Goal: Task Accomplishment & Management: Manage account settings

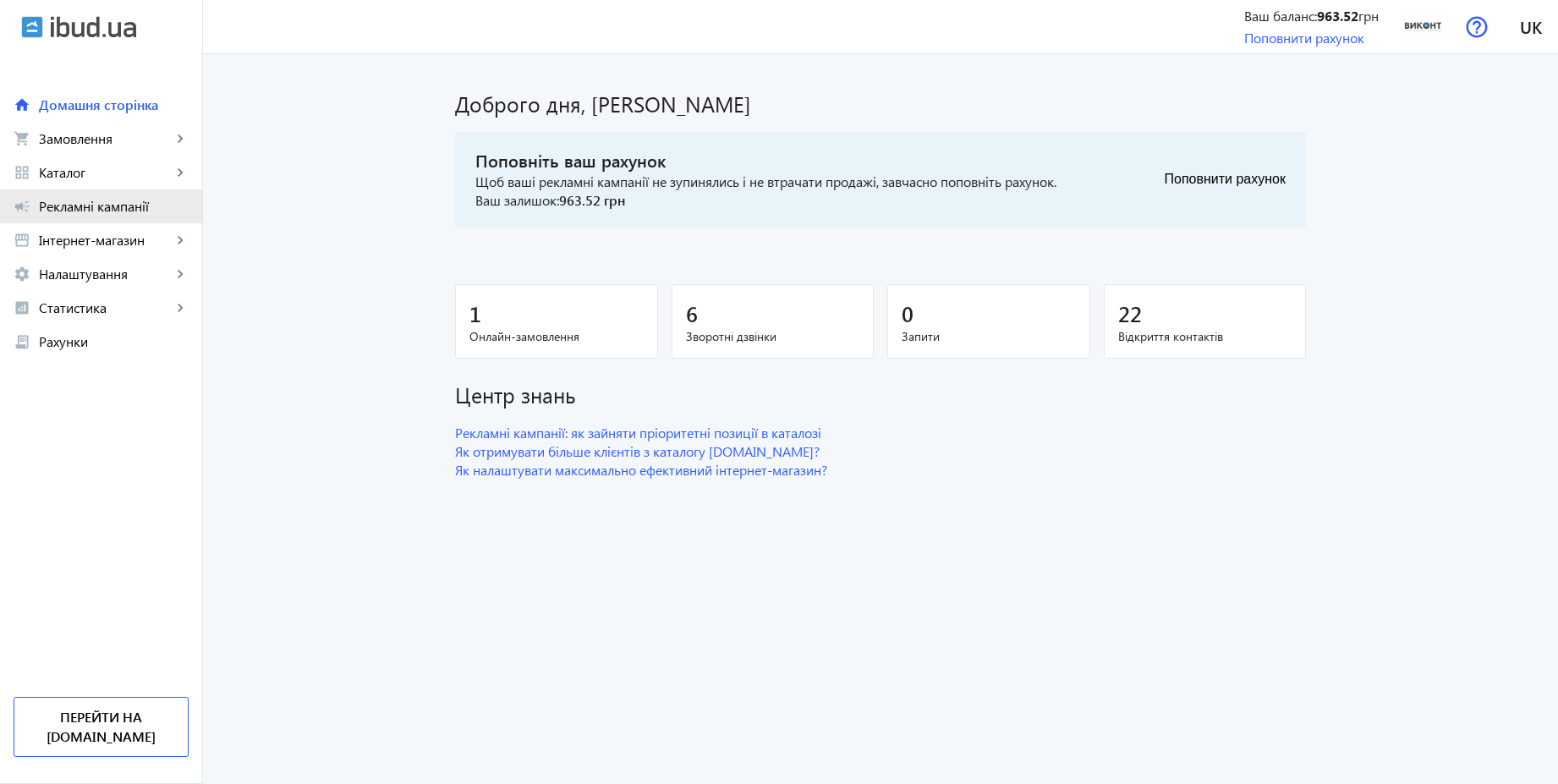
click at [125, 208] on span "Рекламні кампанії" at bounding box center [114, 206] width 150 height 17
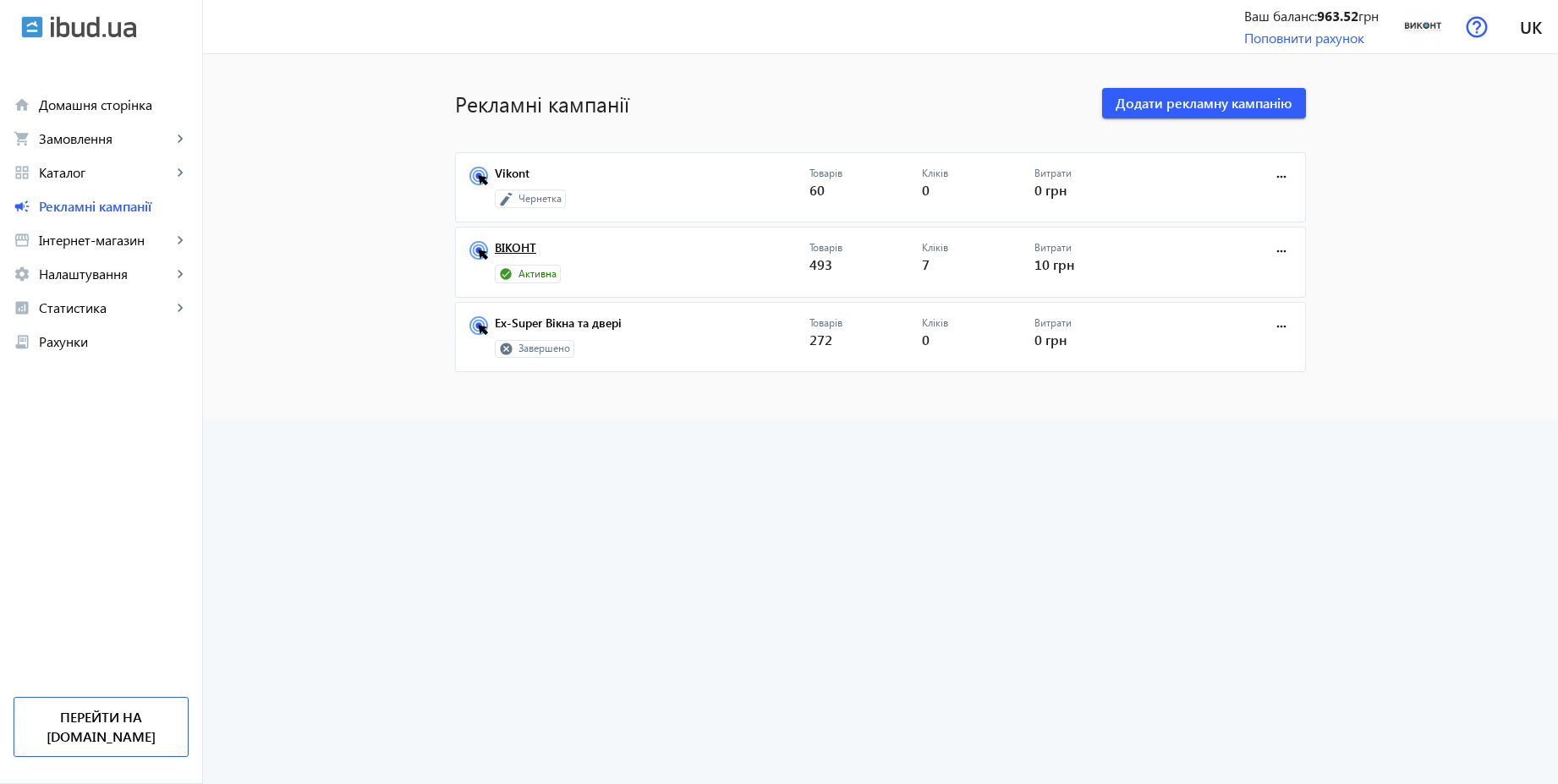
click at [512, 250] on link "ВІКОНТ" at bounding box center [652, 253] width 314 height 23
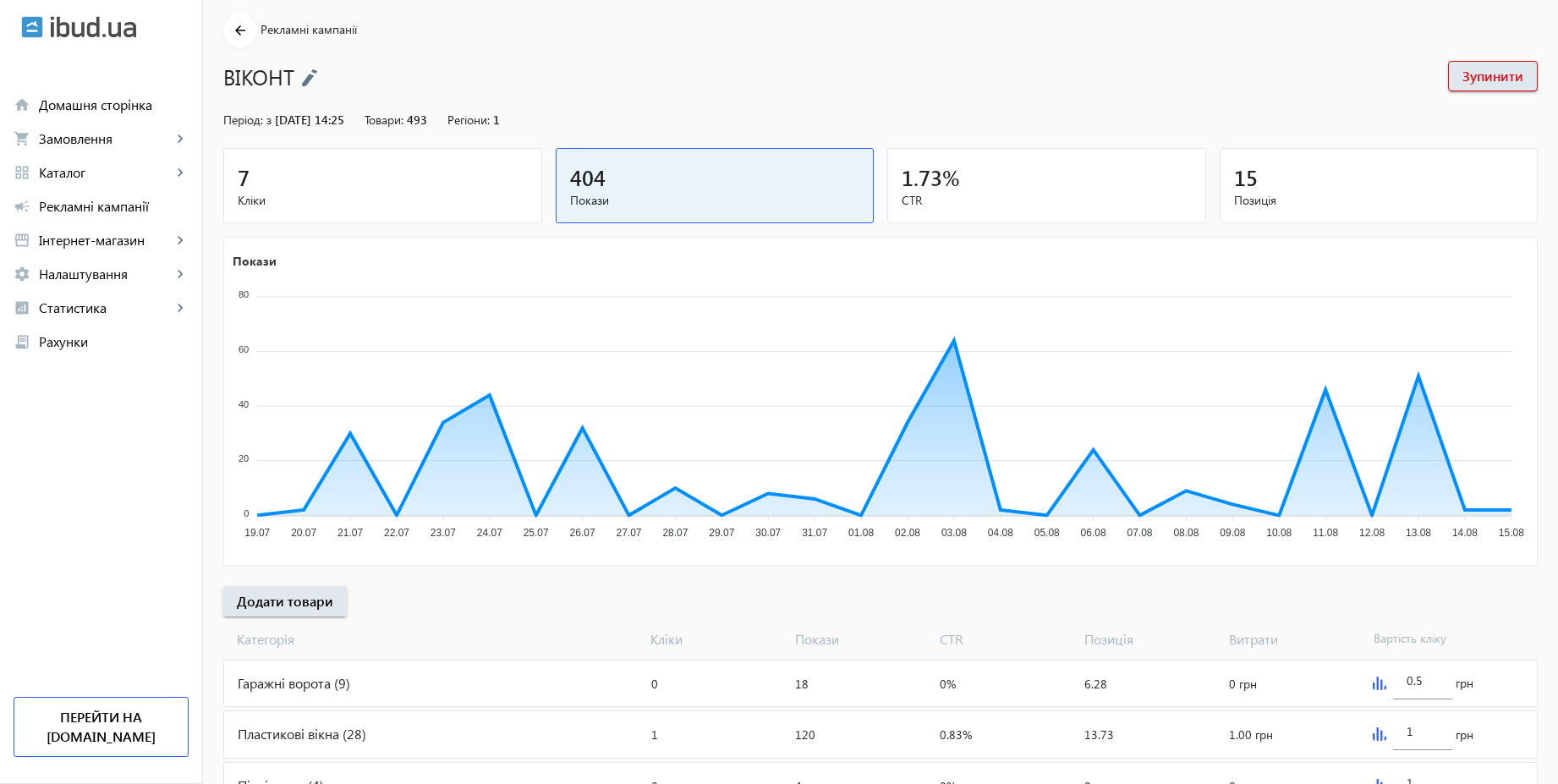
scroll to position [47, 0]
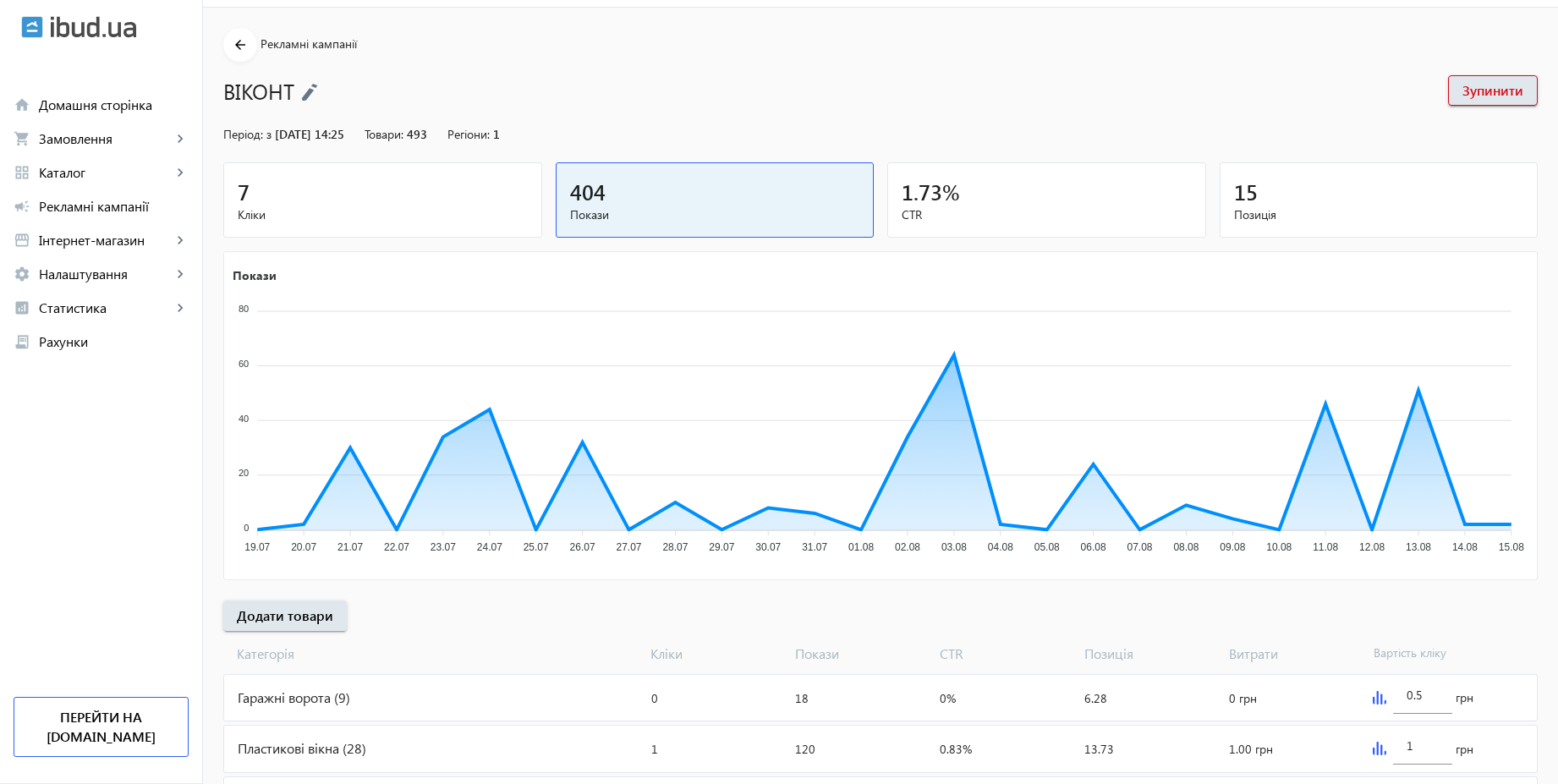
click at [311, 94] on img at bounding box center [310, 93] width 17 height 19
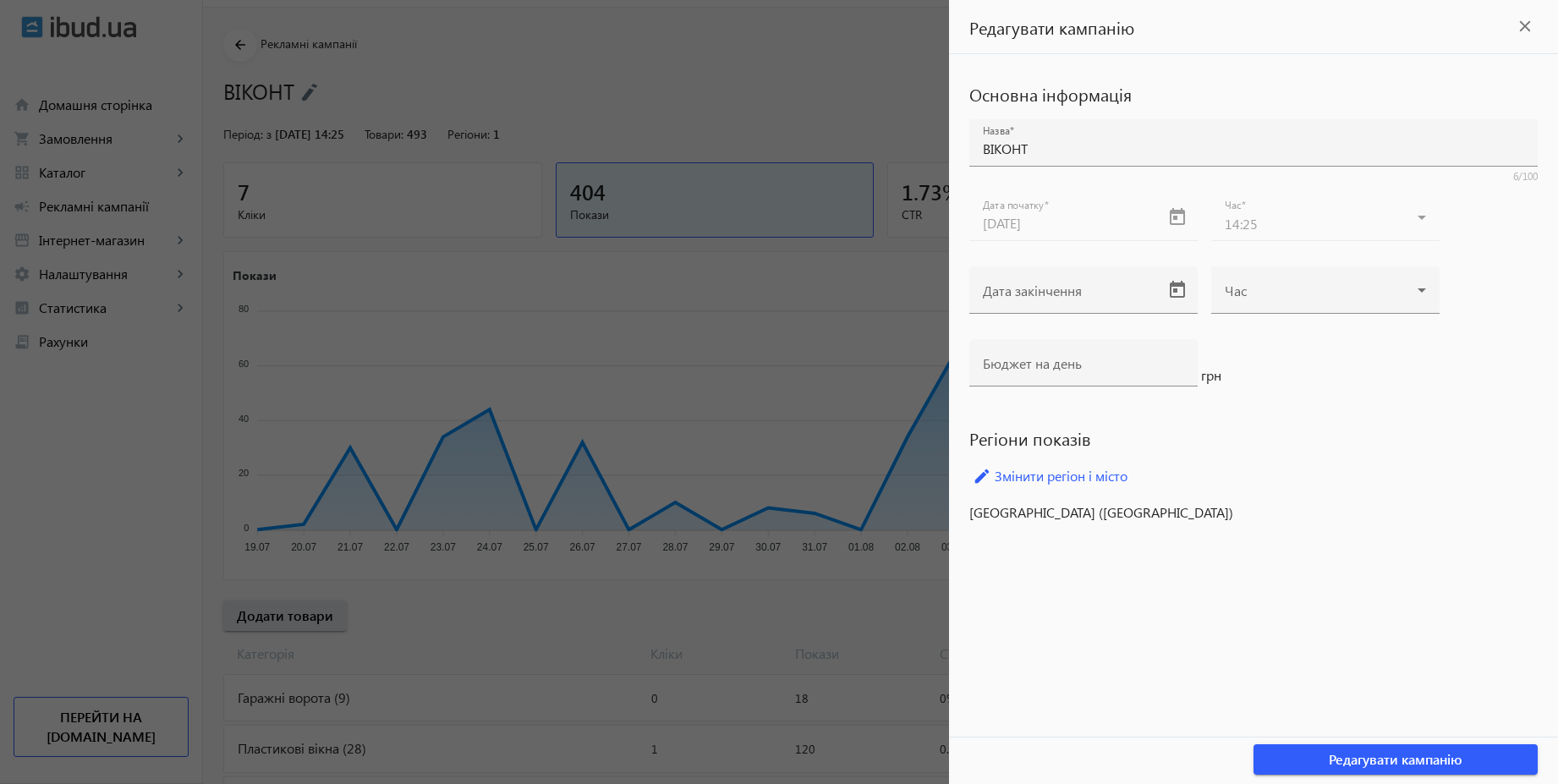
click at [821, 55] on div at bounding box center [779, 392] width 1558 height 784
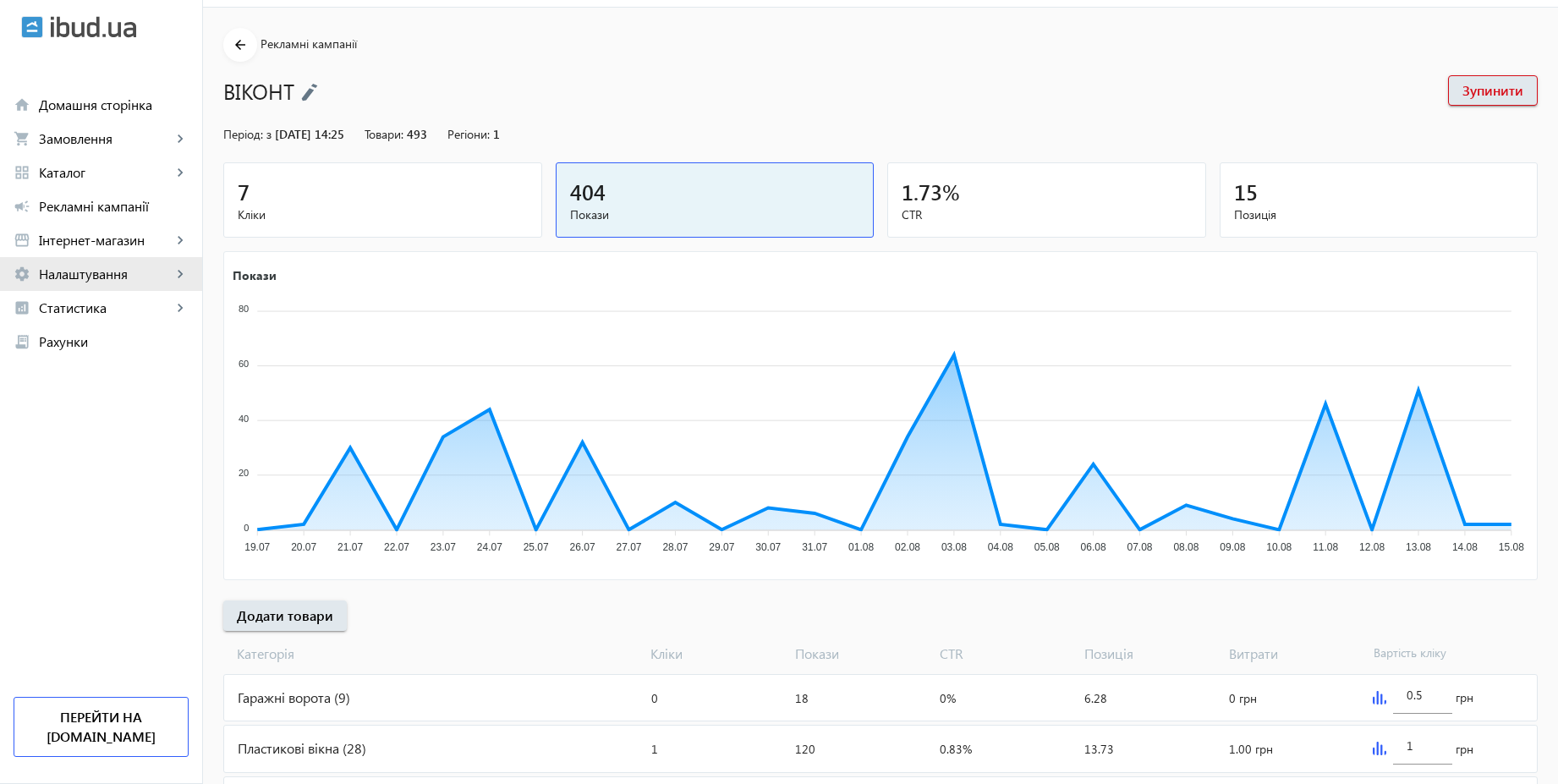
click at [93, 276] on span "Налаштування" at bounding box center [106, 274] width 133 height 17
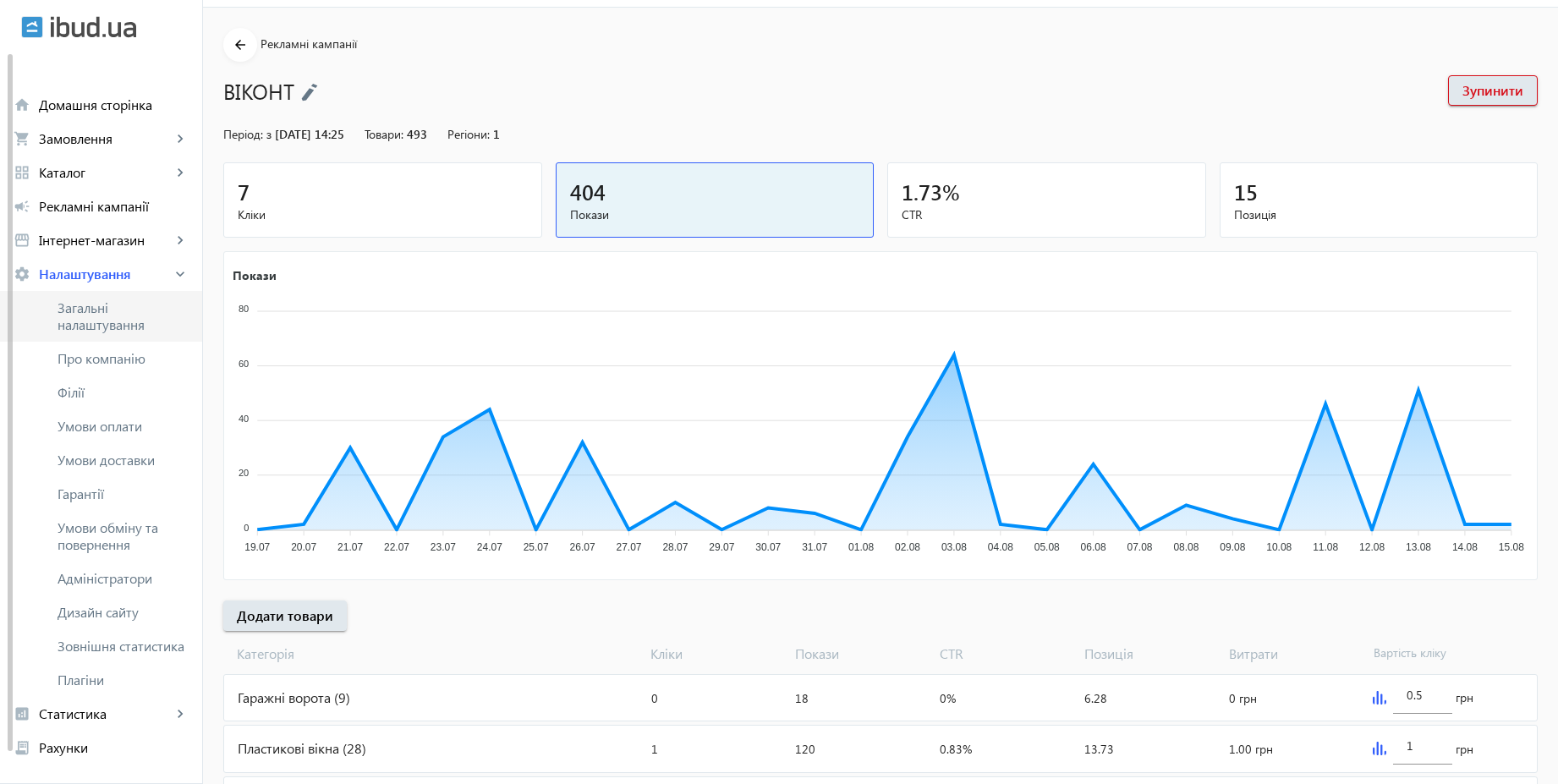
click at [97, 312] on span "Загальні налаштування" at bounding box center [123, 316] width 131 height 34
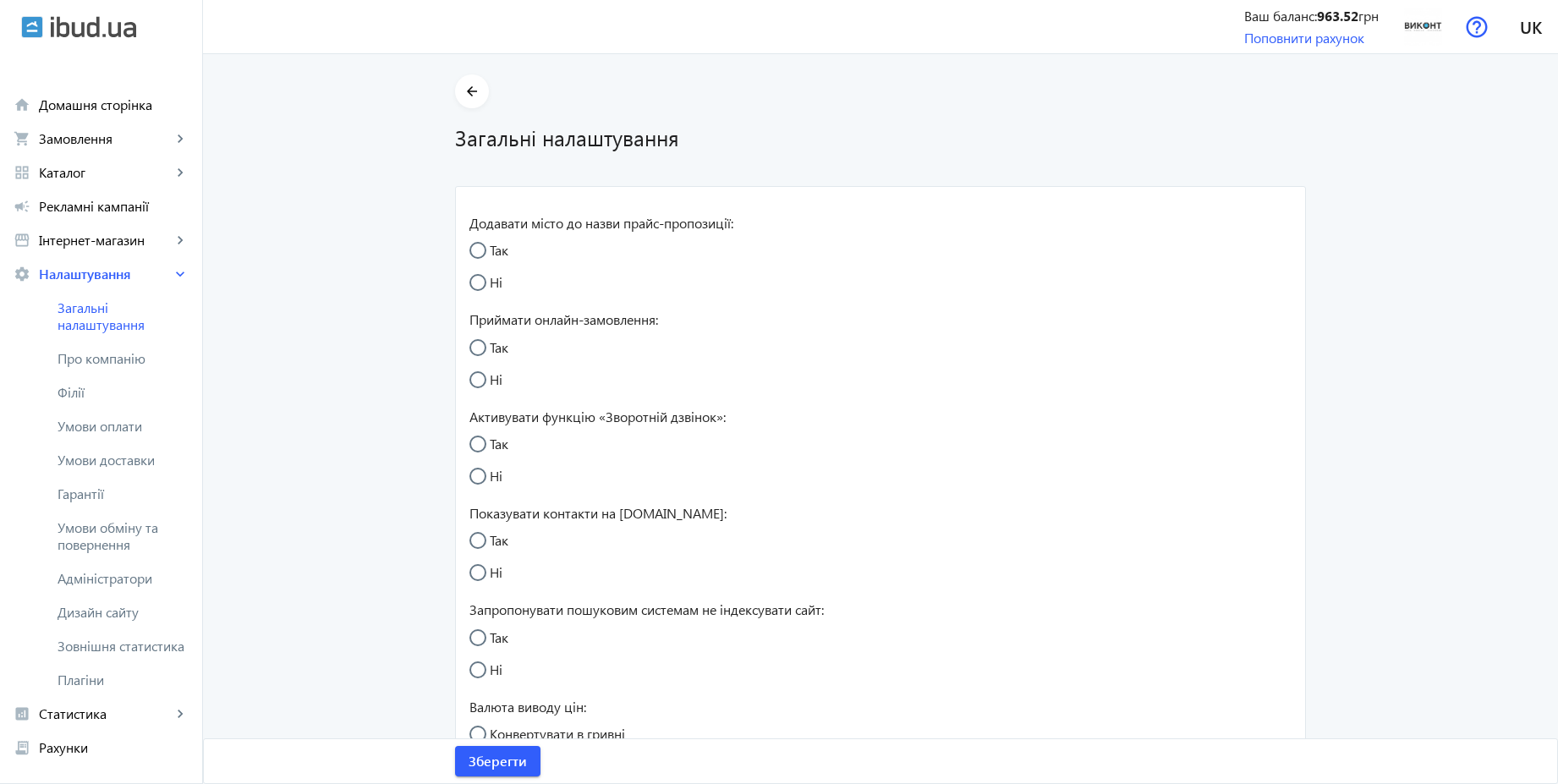
radio input "true"
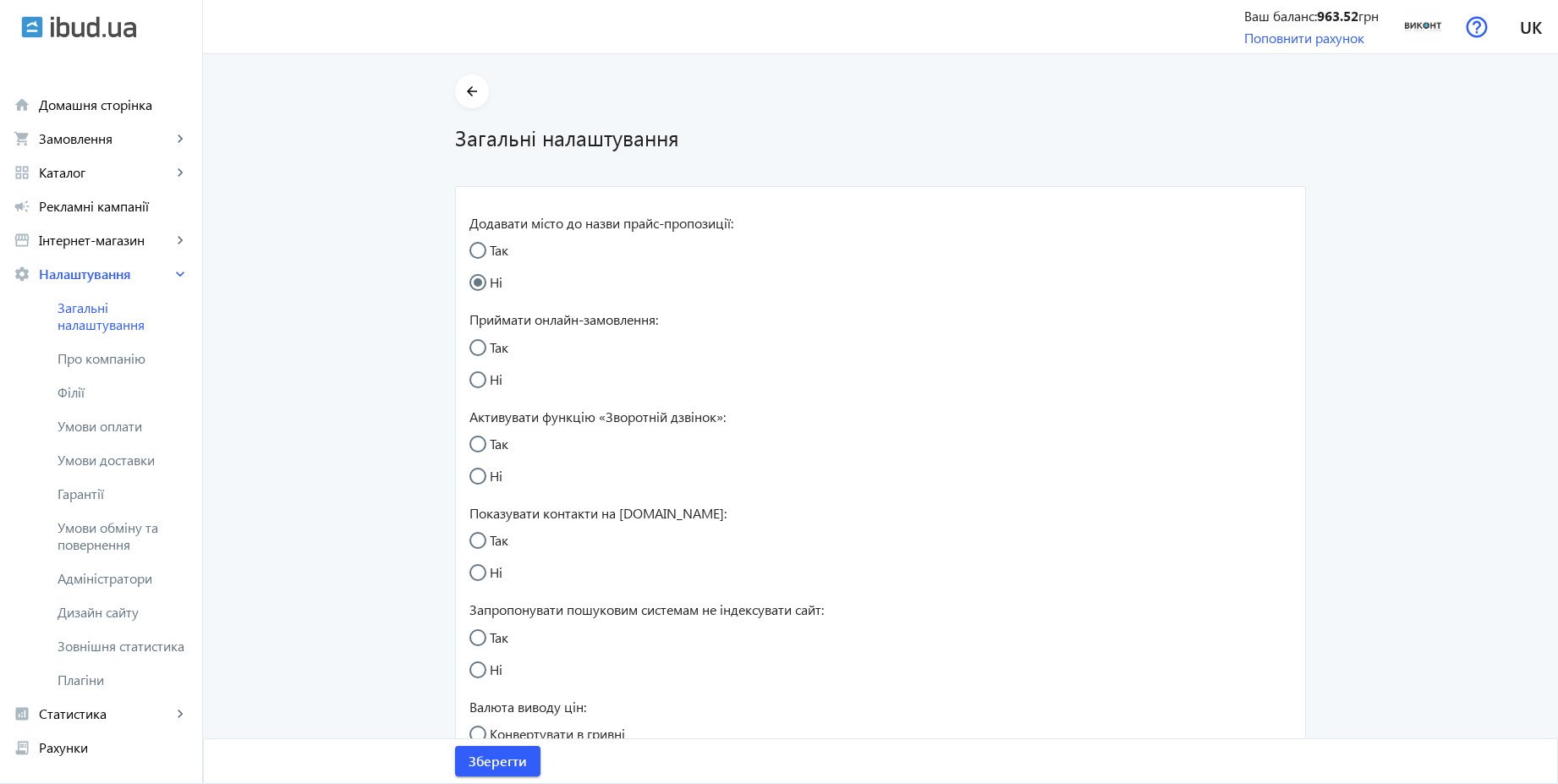
radio input "true"
click at [140, 532] on span "Умови обміну та повернення" at bounding box center [123, 536] width 131 height 34
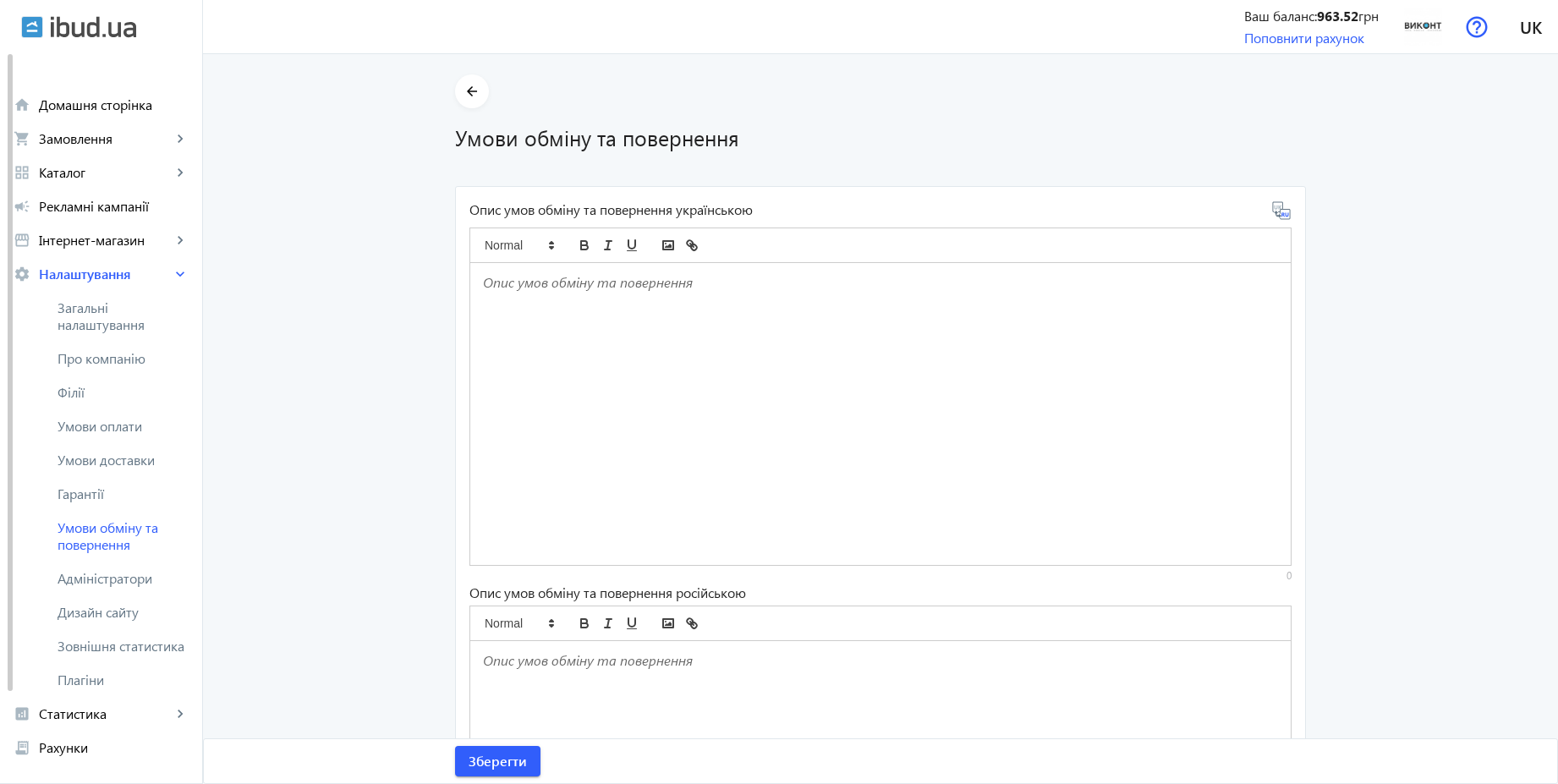
click at [673, 321] on div at bounding box center [880, 414] width 821 height 302
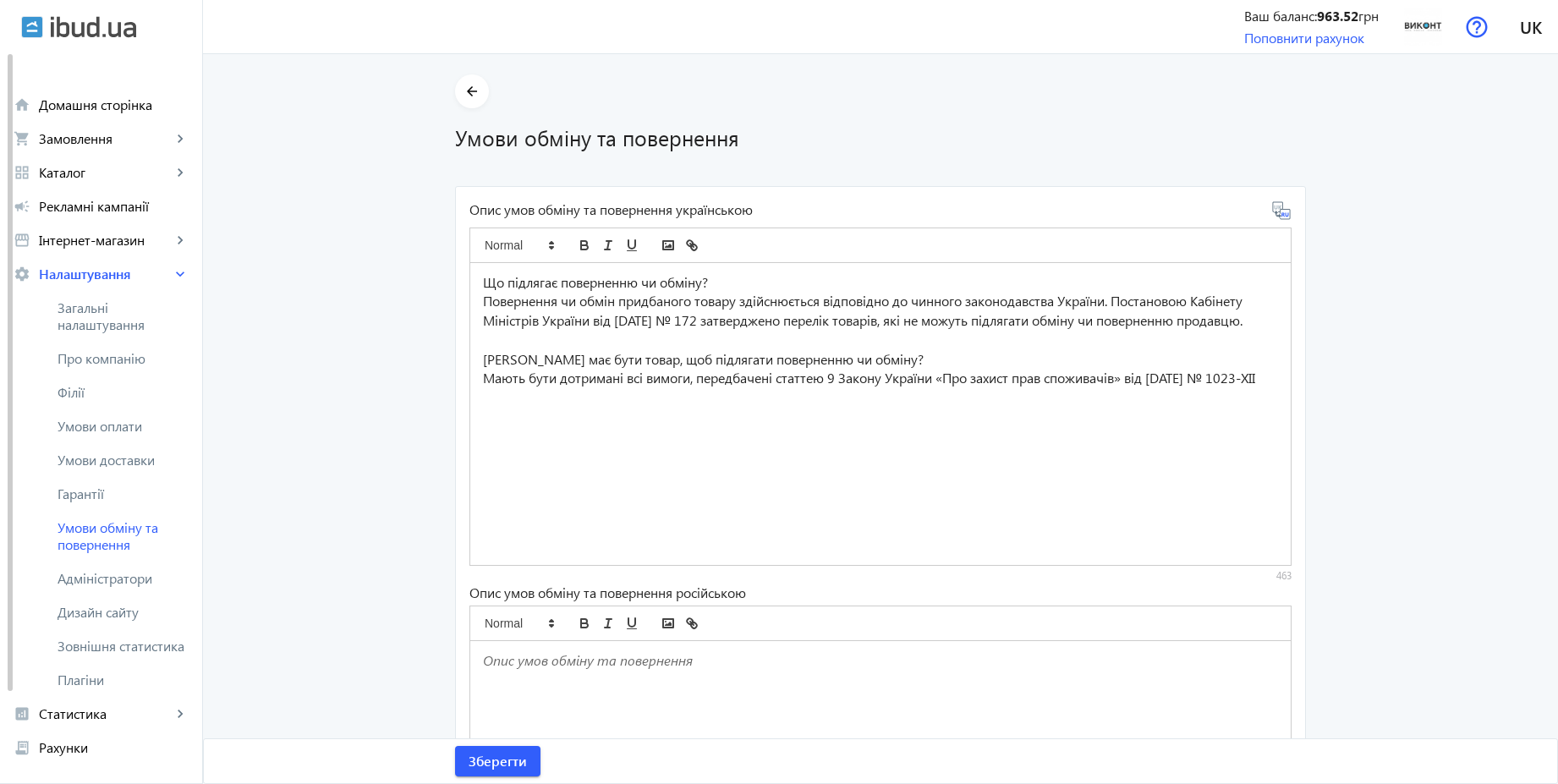
click at [1286, 215] on icon at bounding box center [1288, 214] width 4 height 5
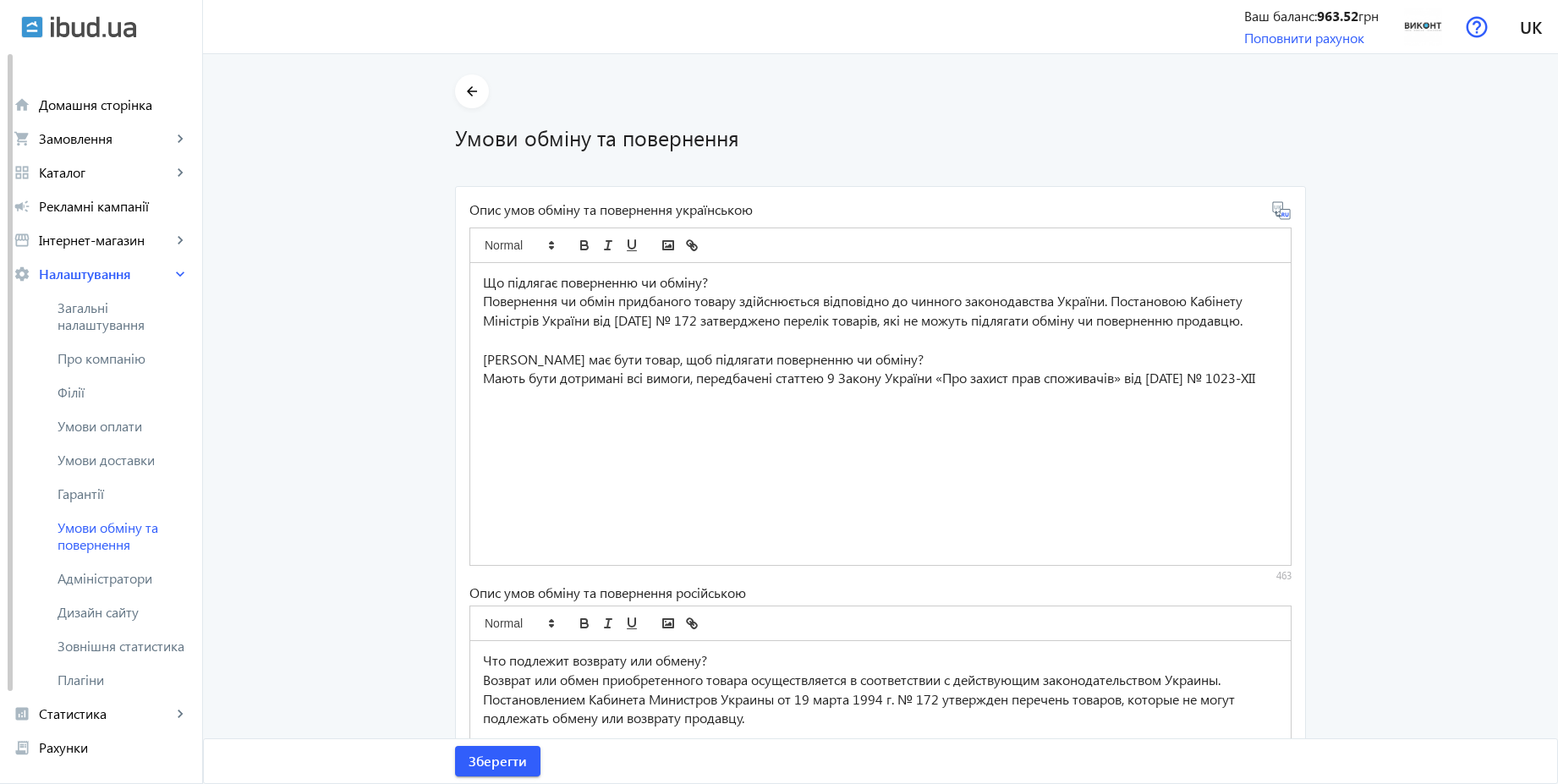
scroll to position [260, 0]
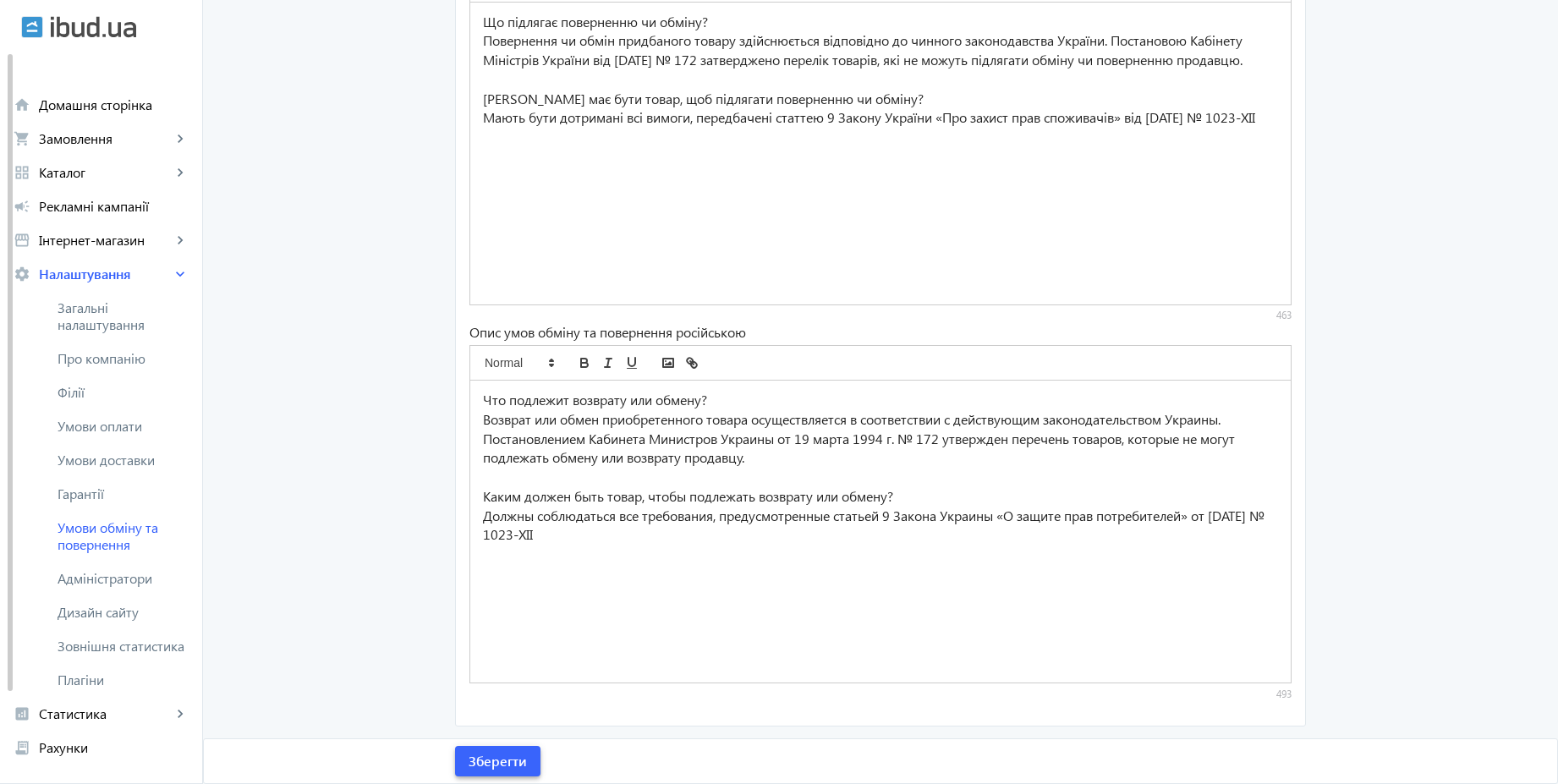
click at [514, 760] on span "Зберегти" at bounding box center [498, 761] width 58 height 19
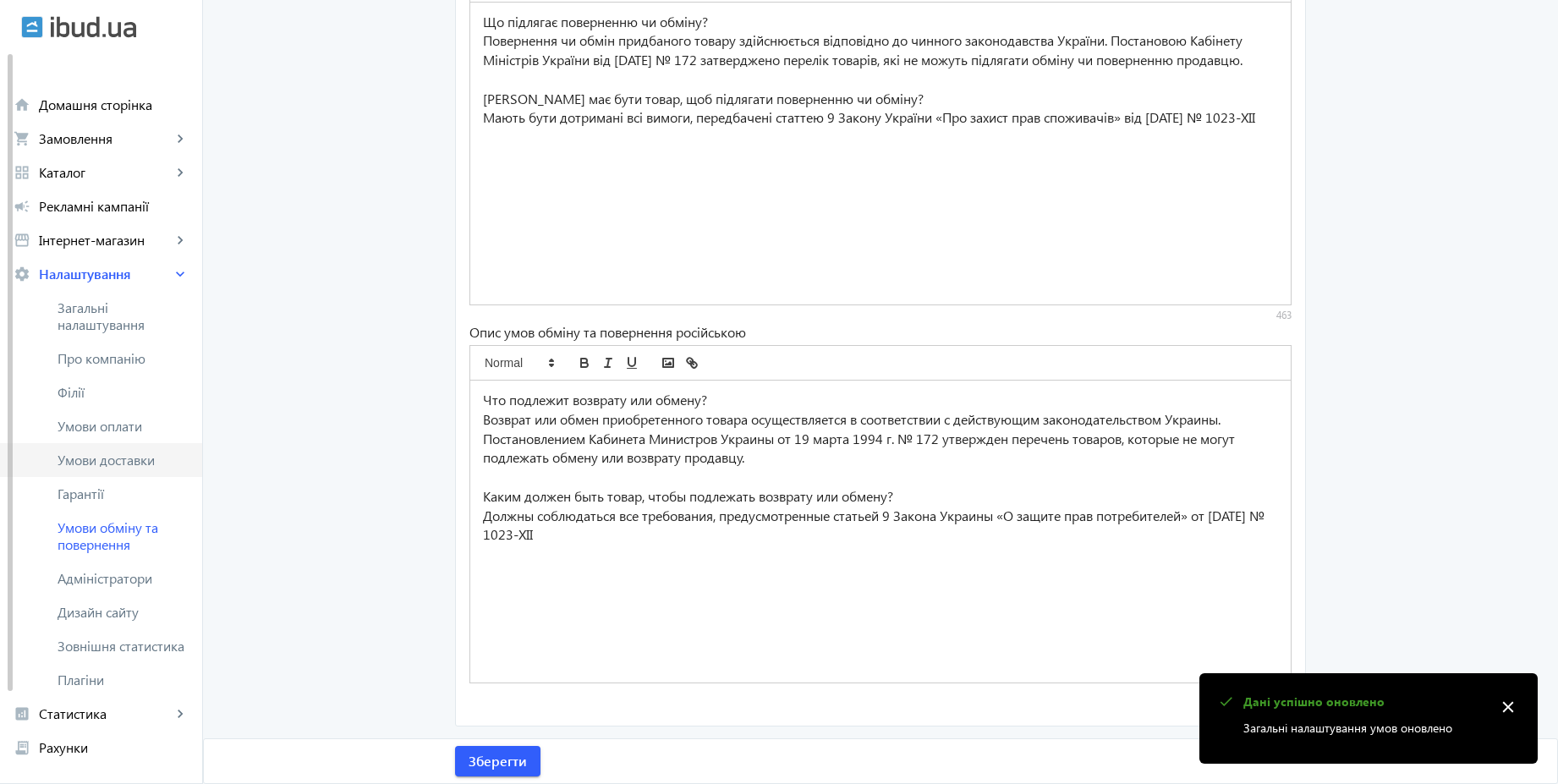
click at [143, 453] on span "Умови доставки" at bounding box center [123, 460] width 131 height 17
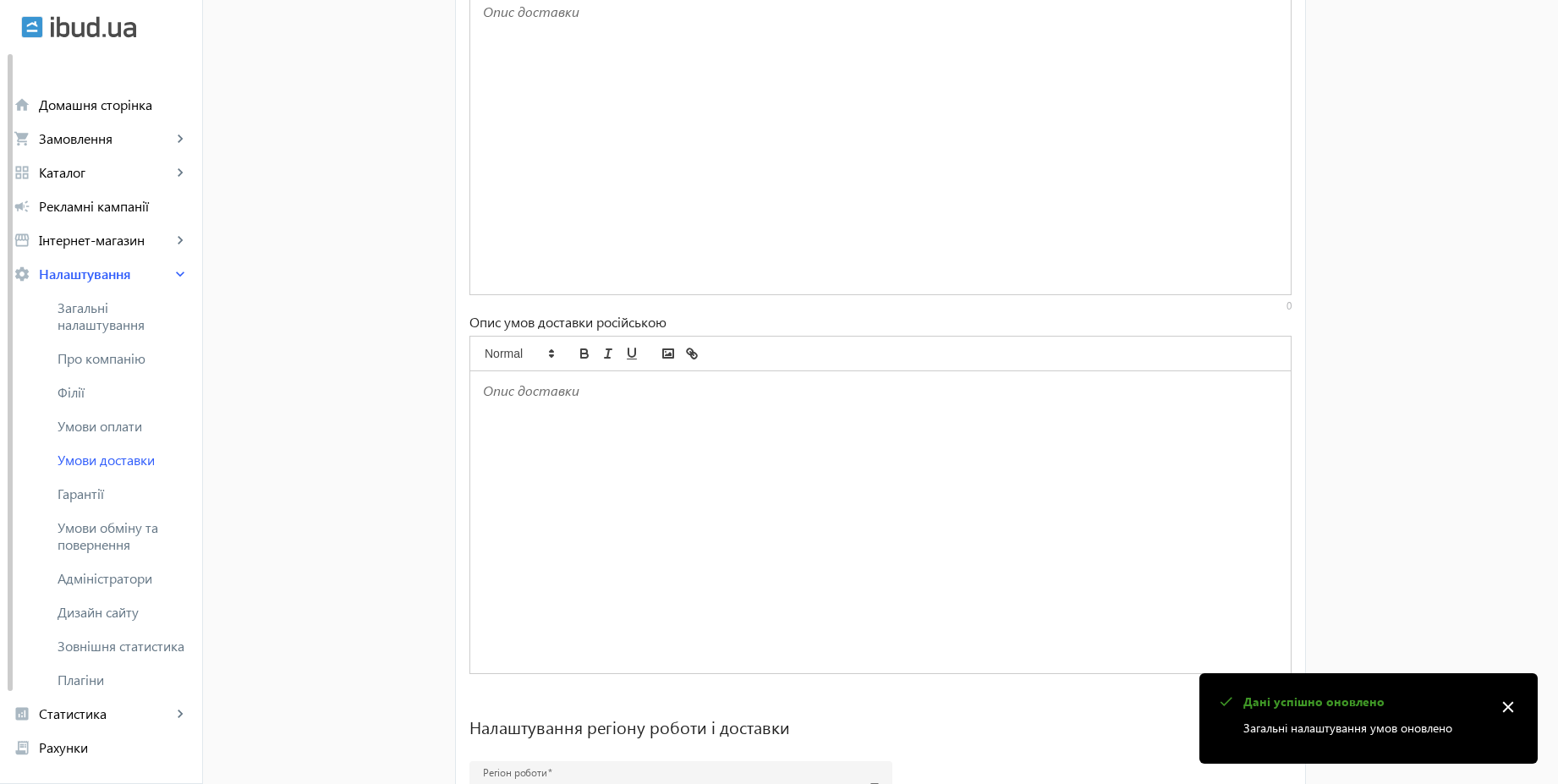
scroll to position [1050, 0]
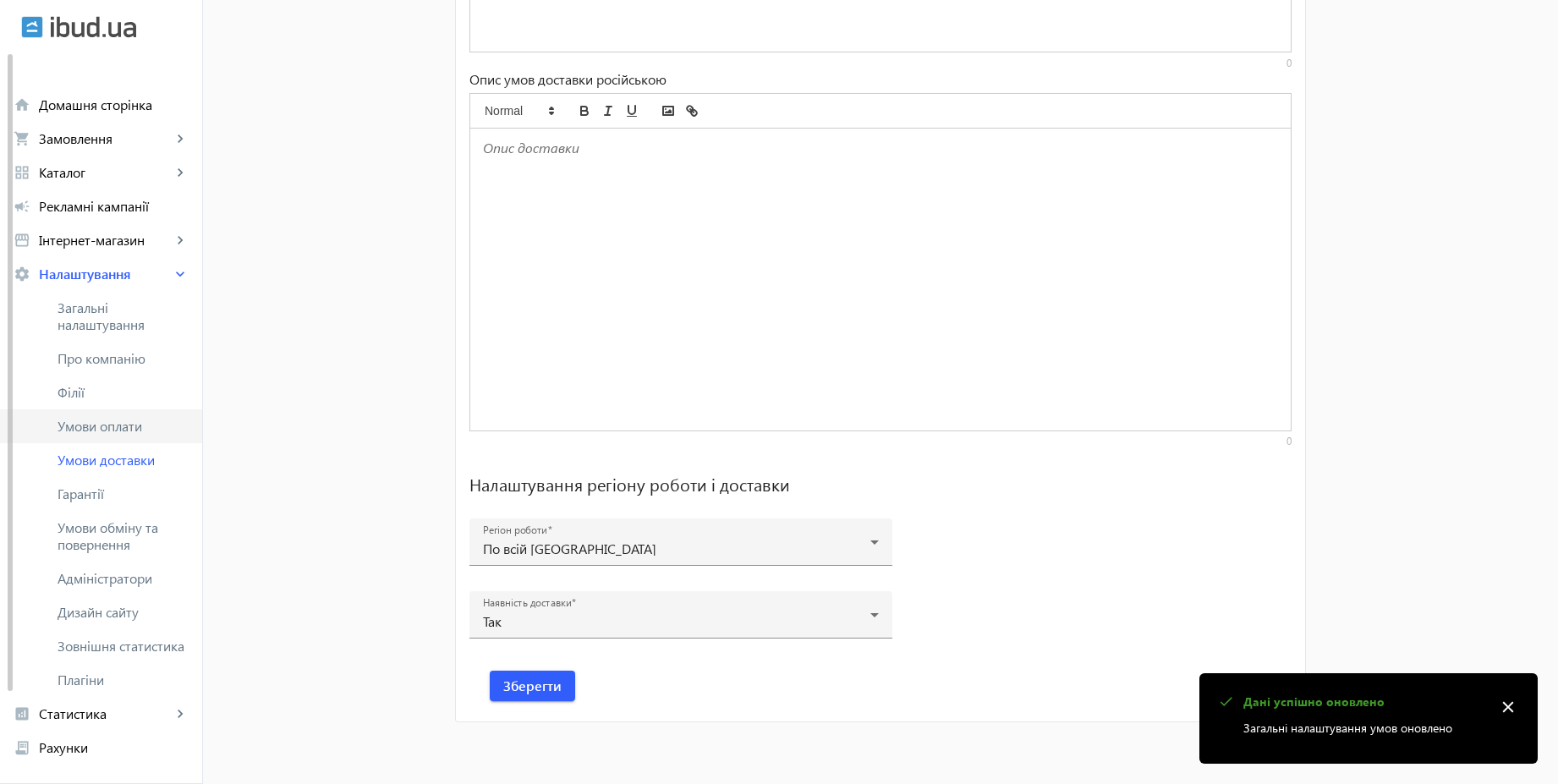
click at [119, 433] on span "Умови оплати" at bounding box center [123, 426] width 131 height 17
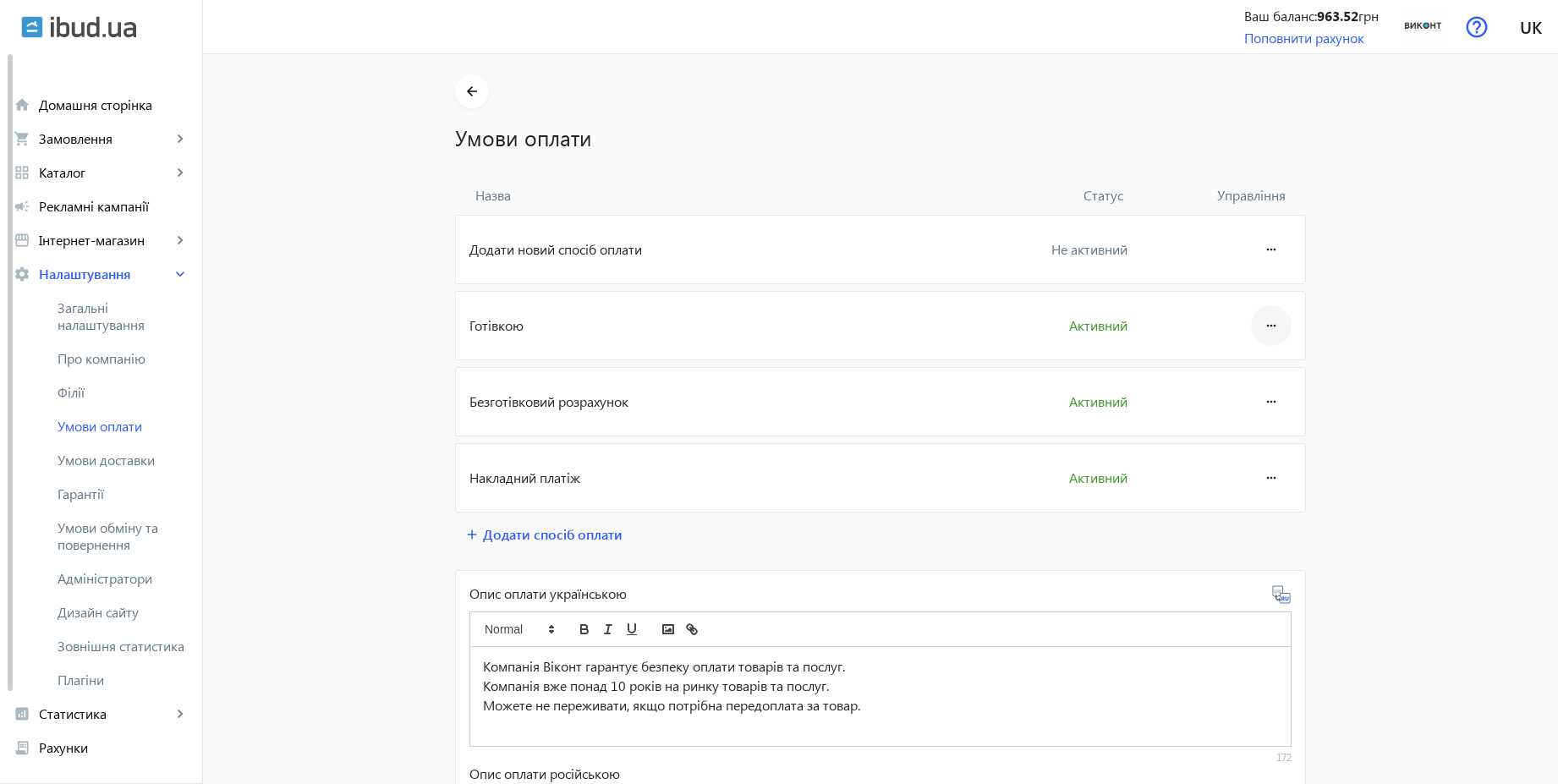
click at [1261, 321] on mat-icon "more_horiz" at bounding box center [1272, 325] width 21 height 40
click at [1245, 367] on span "Редагувати" at bounding box center [1239, 372] width 67 height 13
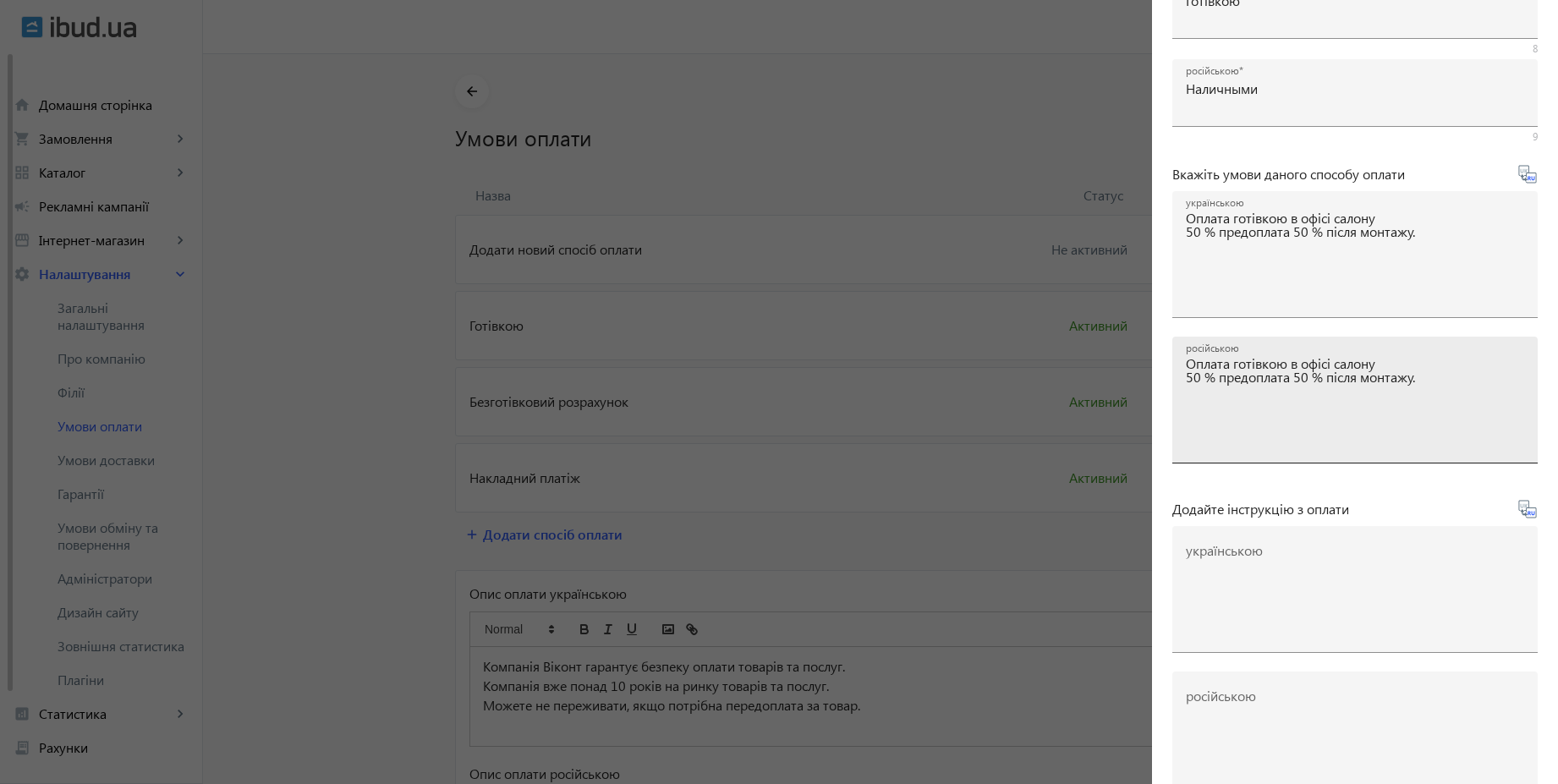
scroll to position [280, 0]
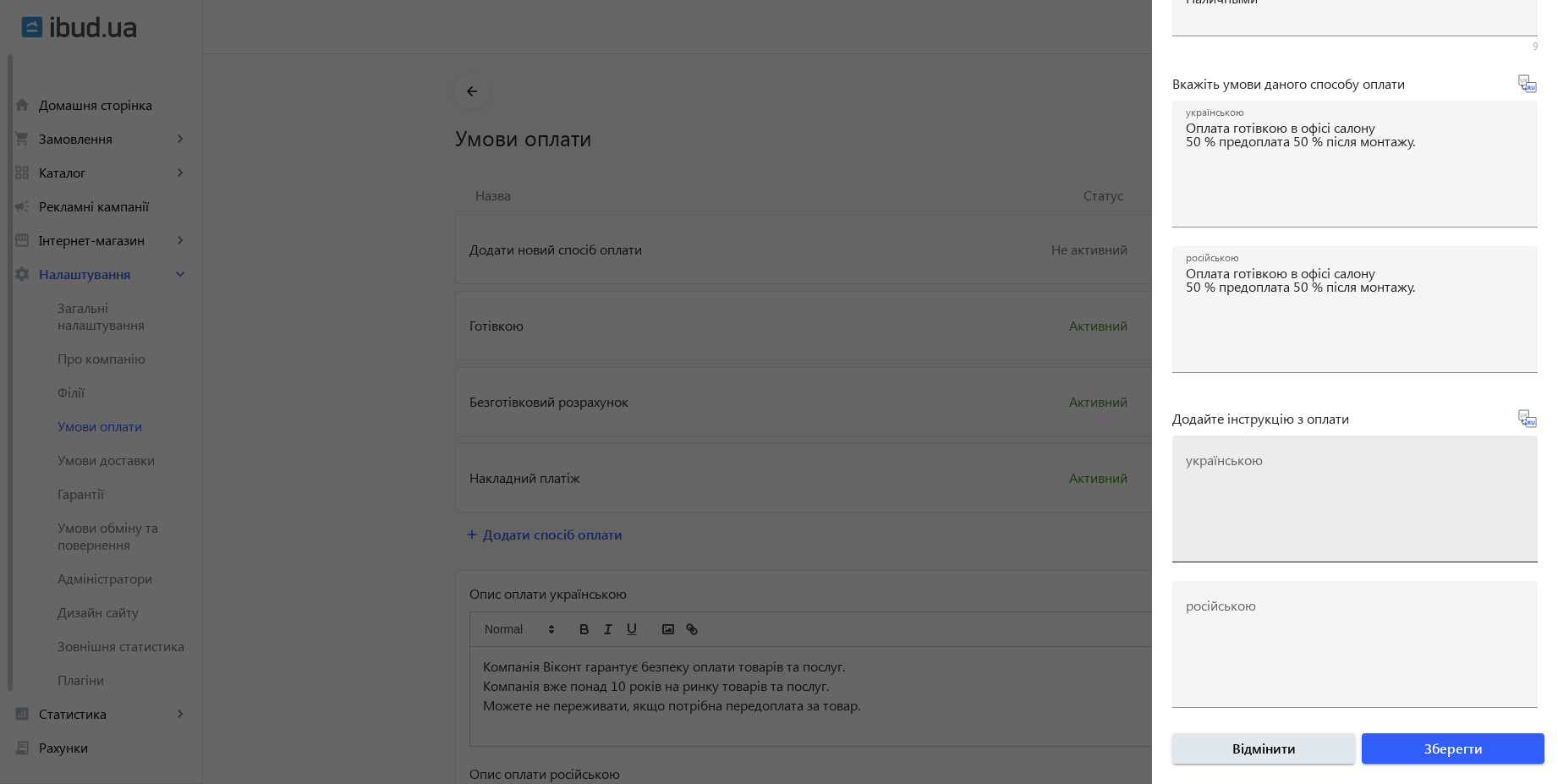
click at [1305, 472] on textarea "українською" at bounding box center [1355, 505] width 339 height 100
paste textarea "Оплатіть замовлення готівкою при отриманні товару"
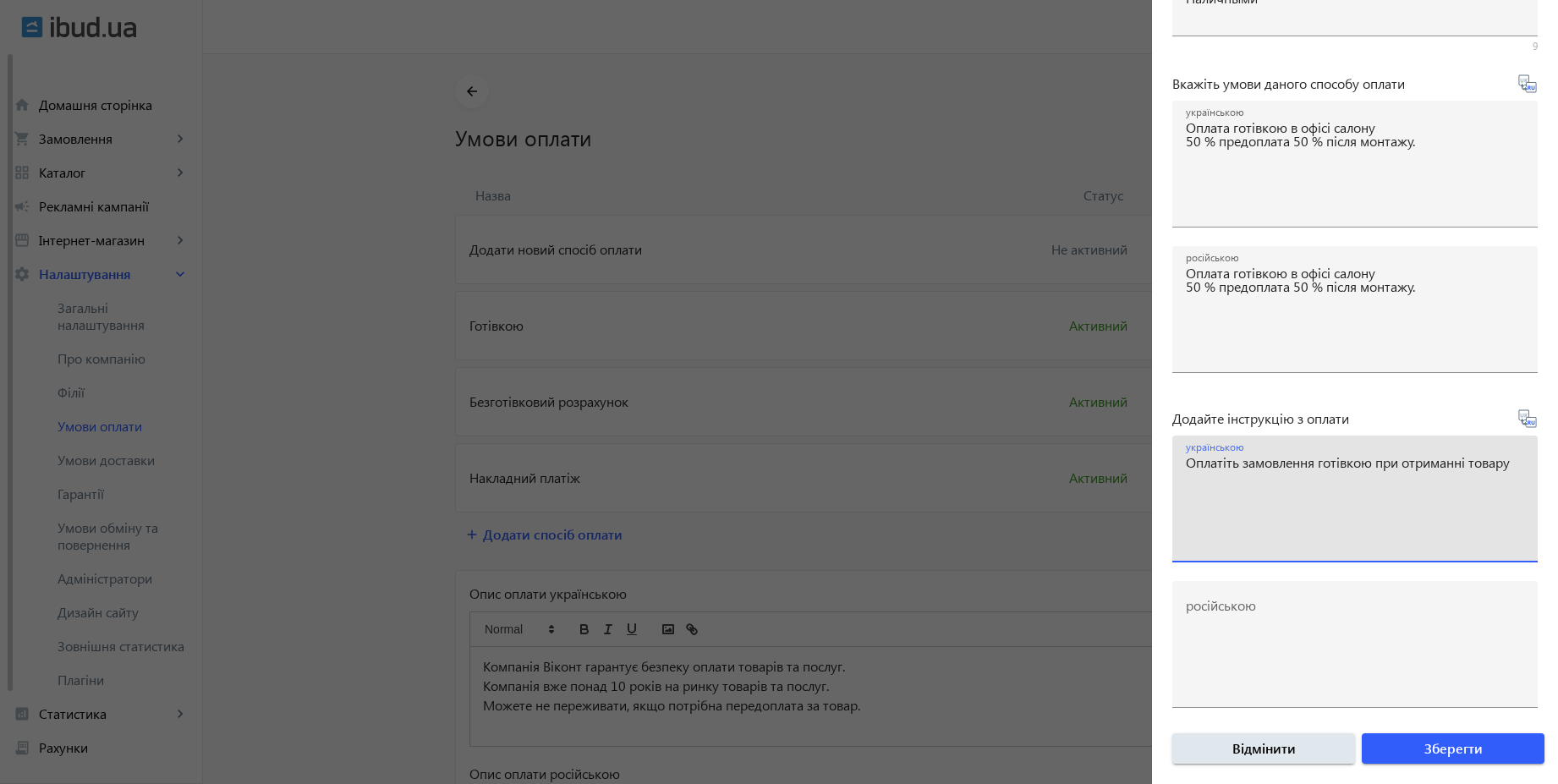
type textarea "Оплатіть замовлення готівкою при отриманні товару"
click at [1525, 422] on icon at bounding box center [1526, 417] width 18 height 18
type textarea "Оплатите заказ наличными при получении товара"
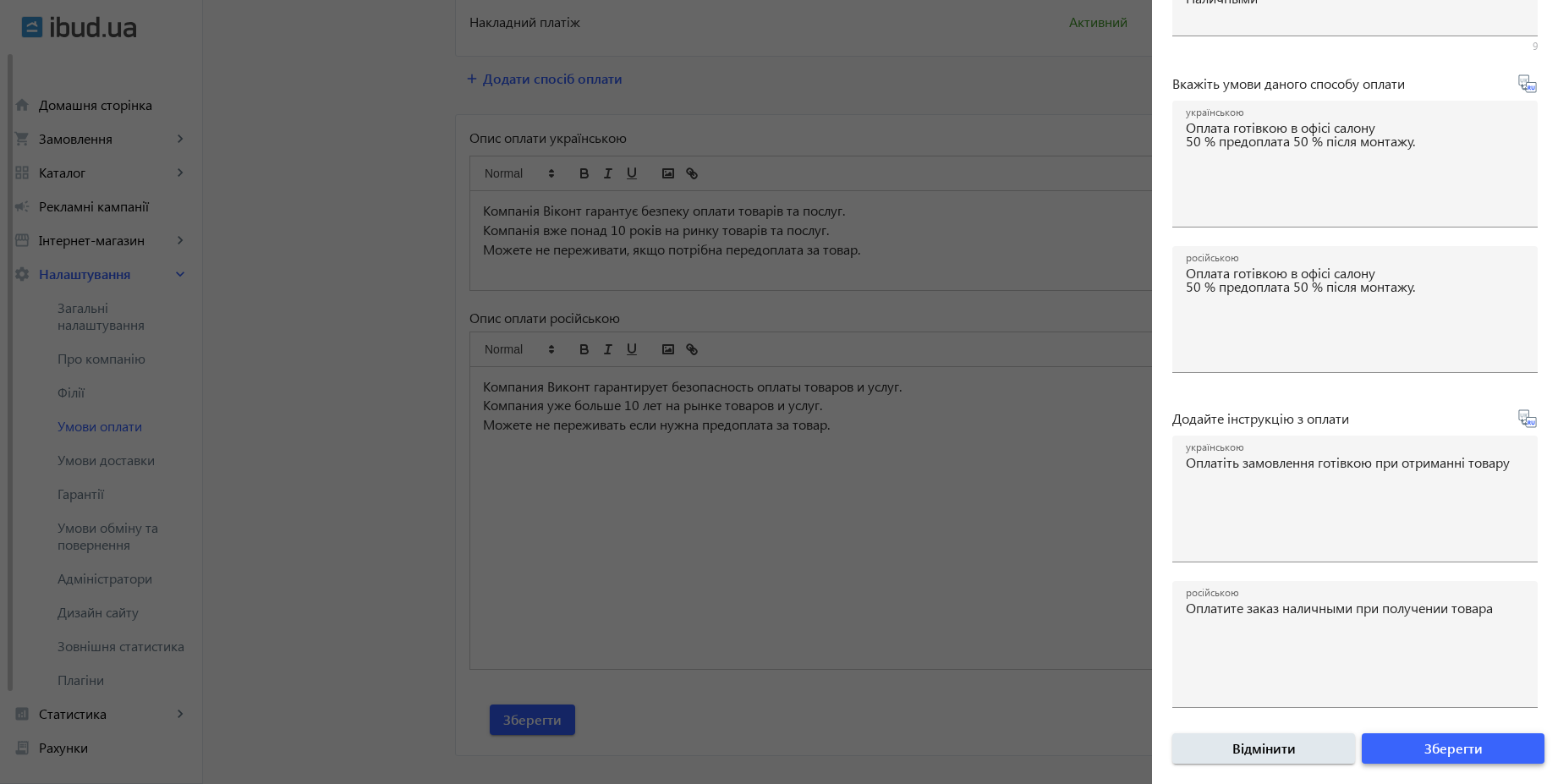
scroll to position [457, 0]
click at [1457, 754] on span "Зберегти" at bounding box center [1453, 748] width 58 height 19
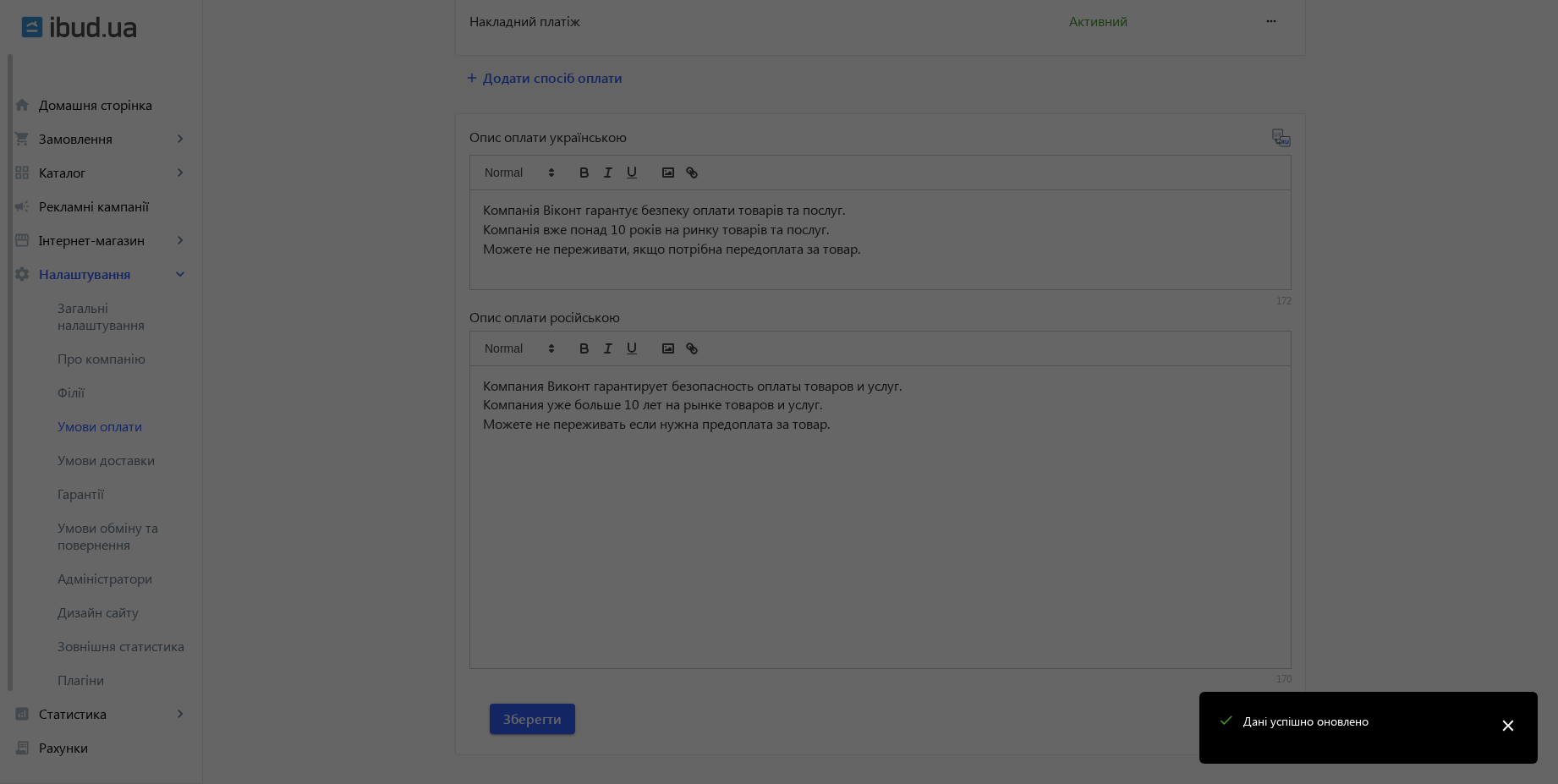
scroll to position [0, 0]
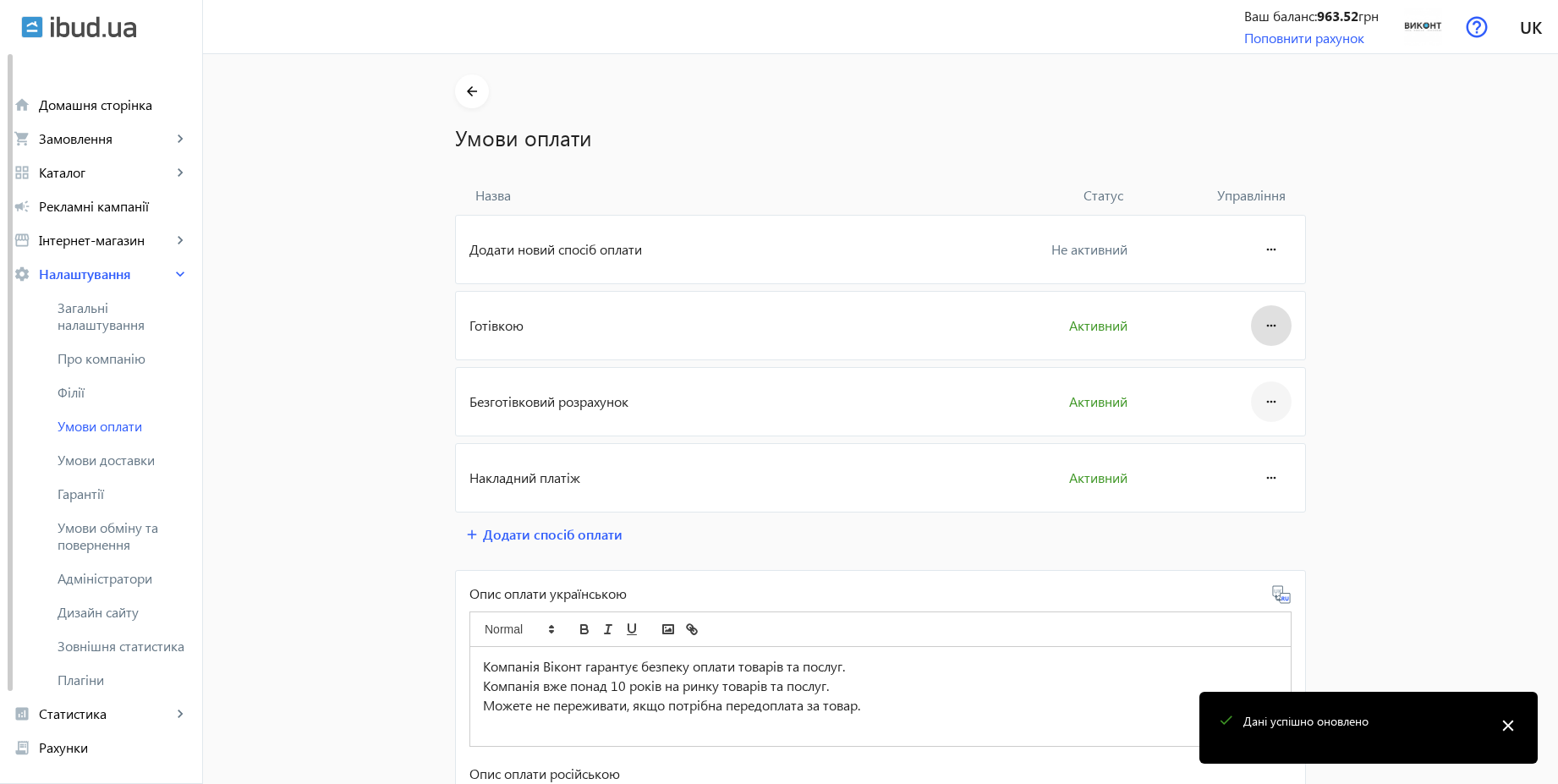
click at [1268, 399] on mat-icon "more_horiz" at bounding box center [1272, 401] width 21 height 40
click at [1263, 436] on button "Редагувати" at bounding box center [1238, 448] width 95 height 40
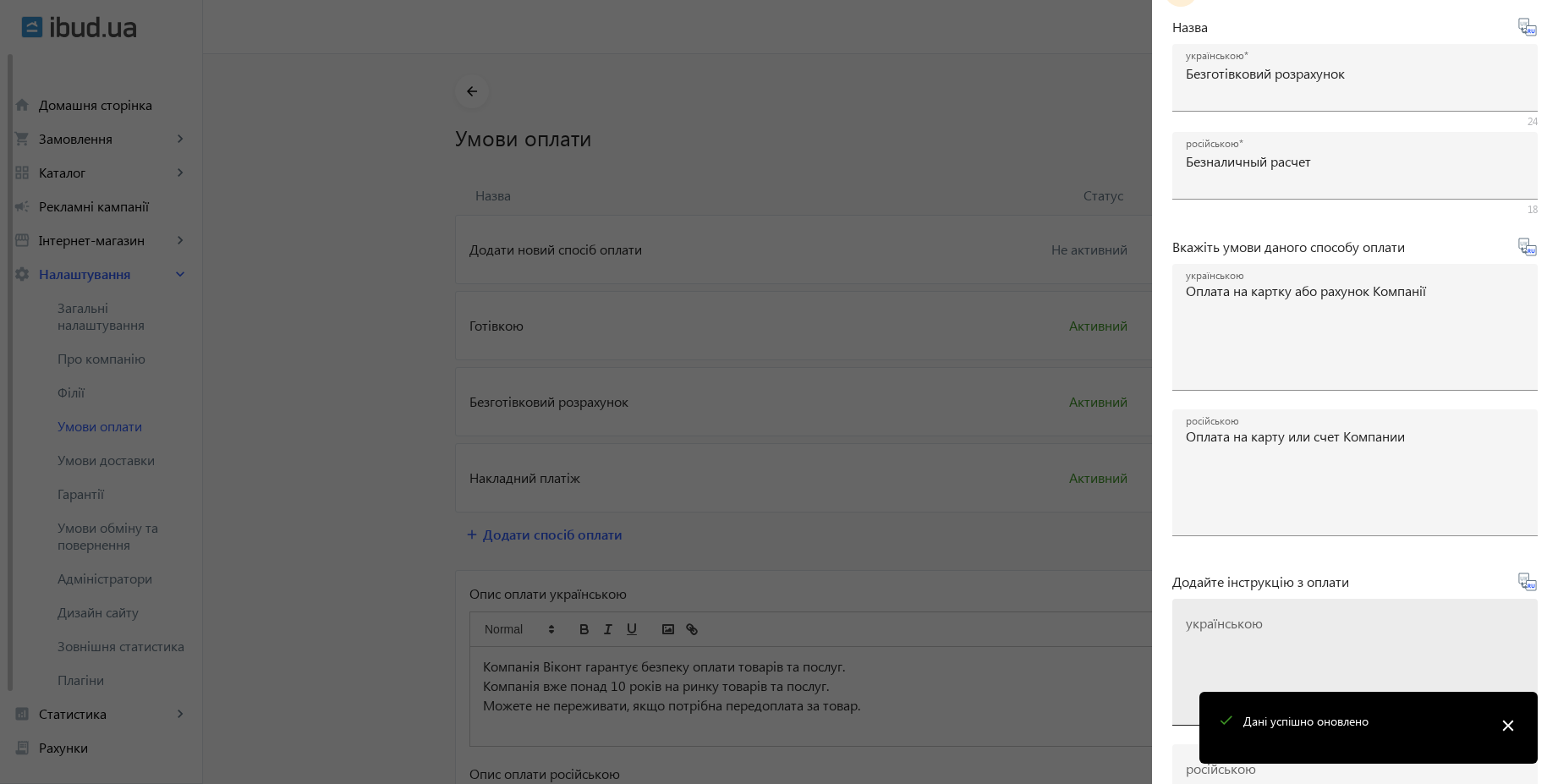
scroll to position [280, 0]
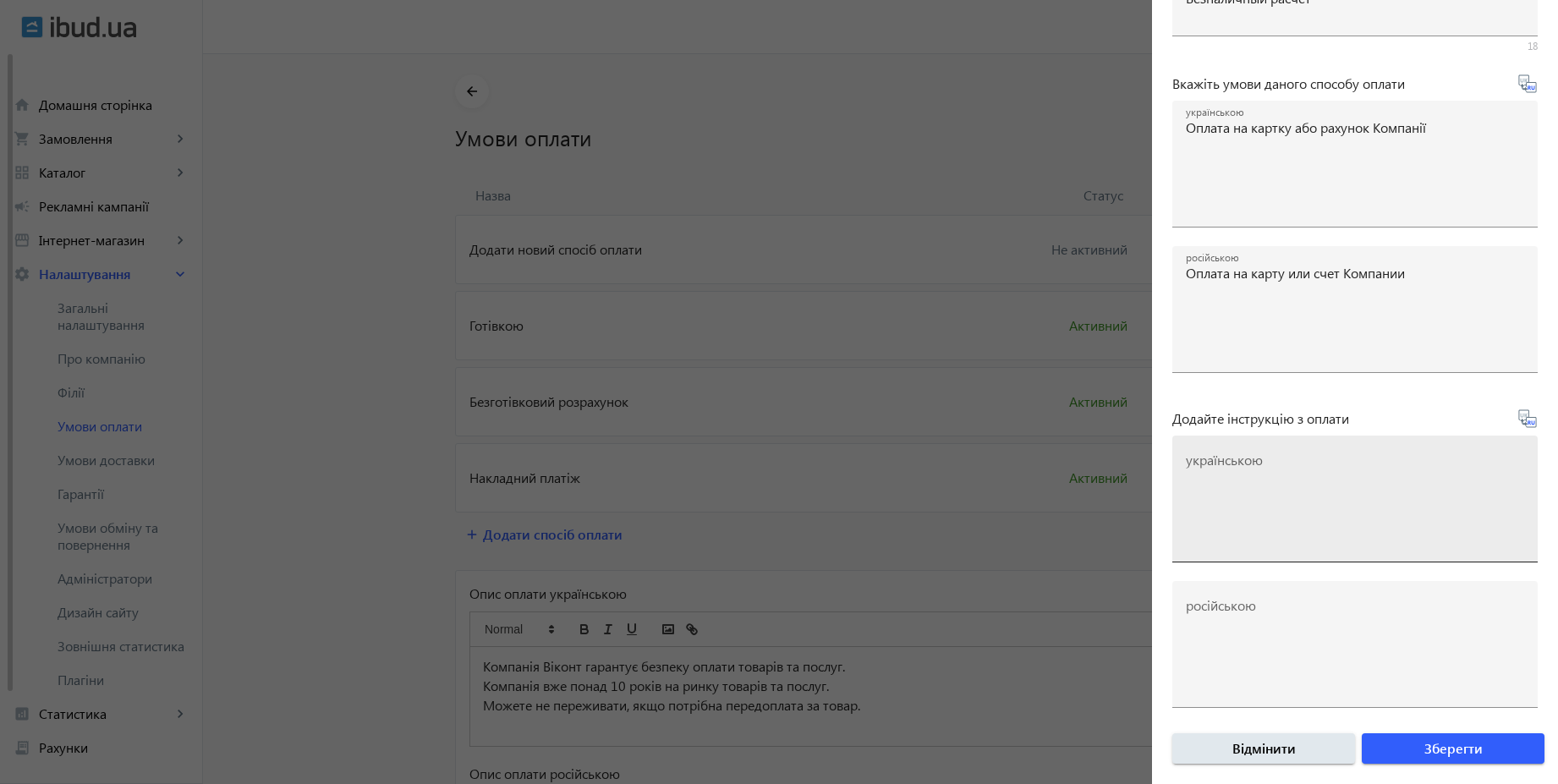
click at [1292, 472] on textarea "українською" at bounding box center [1355, 505] width 339 height 100
paste textarea "Оплатіть замовлення згідно реквізитів рахунка-фактури"
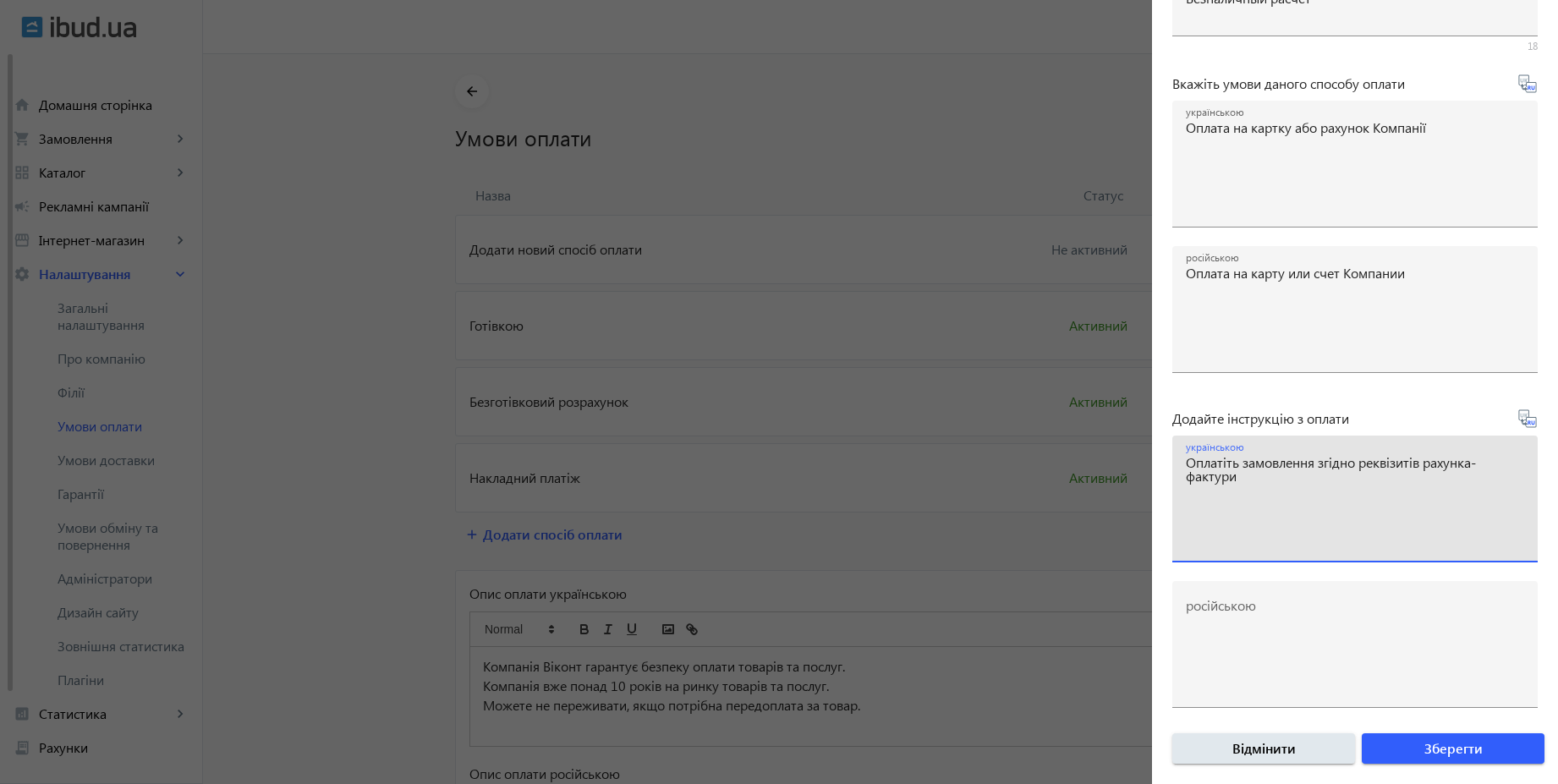
type textarea "Оплатіть замовлення згідно реквізитів рахунка-фактури"
click at [1520, 422] on icon at bounding box center [1527, 419] width 21 height 21
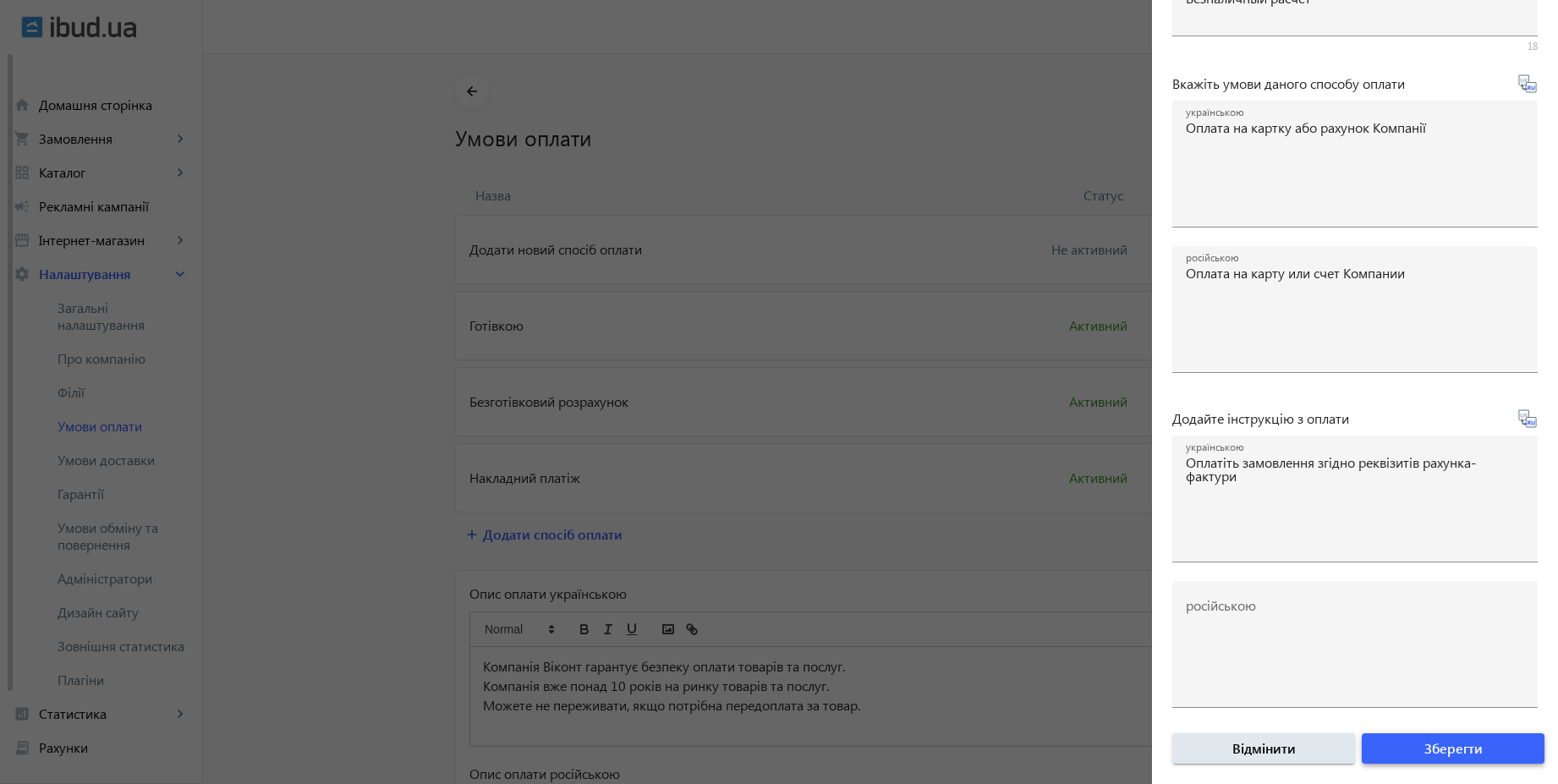
type textarea "Оплатите заказ согласно реквизитам счета-фактуры"
click at [1462, 753] on span "Зберегти" at bounding box center [1453, 748] width 58 height 19
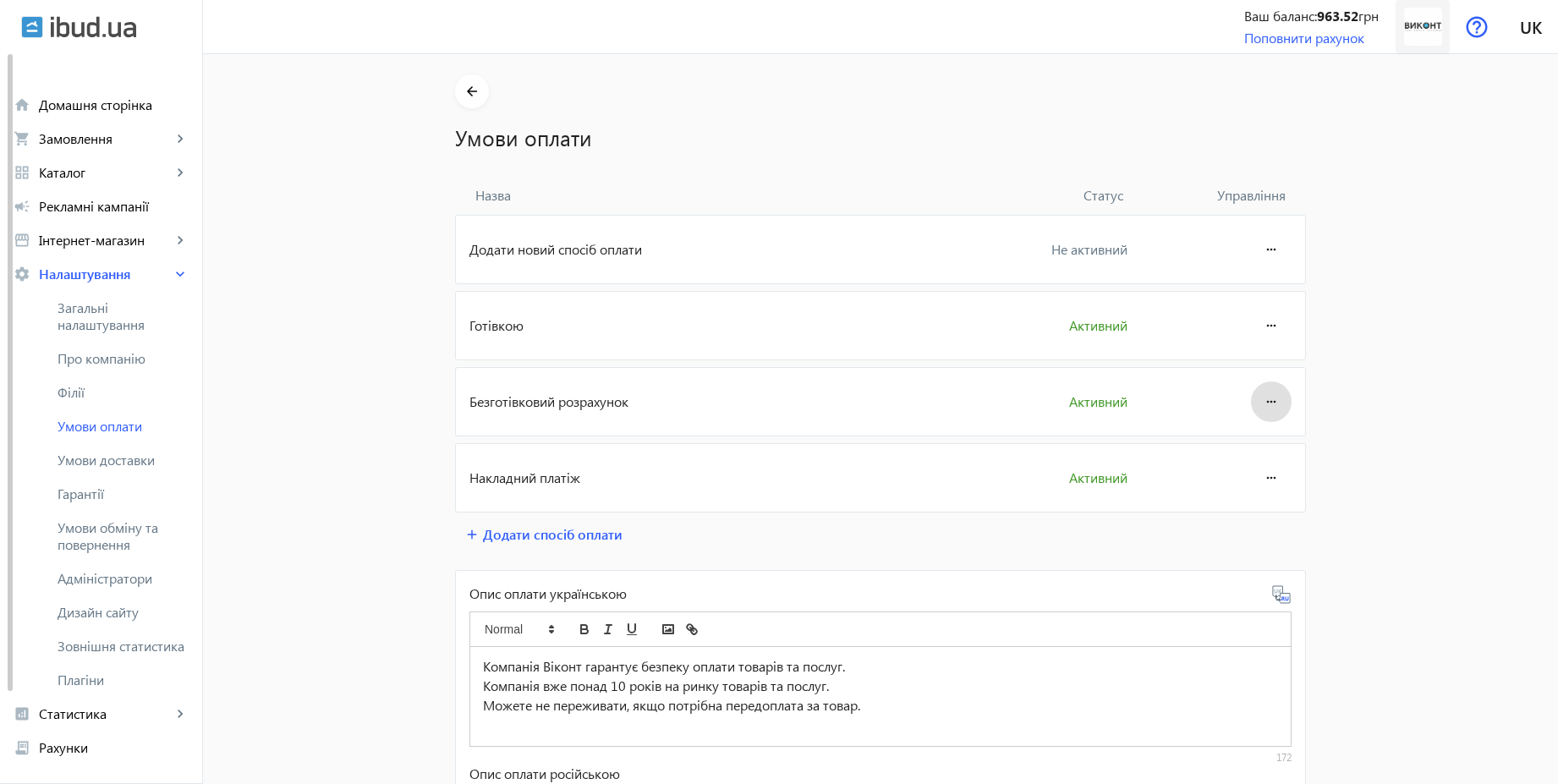
click at [1431, 27] on img at bounding box center [1422, 26] width 38 height 38
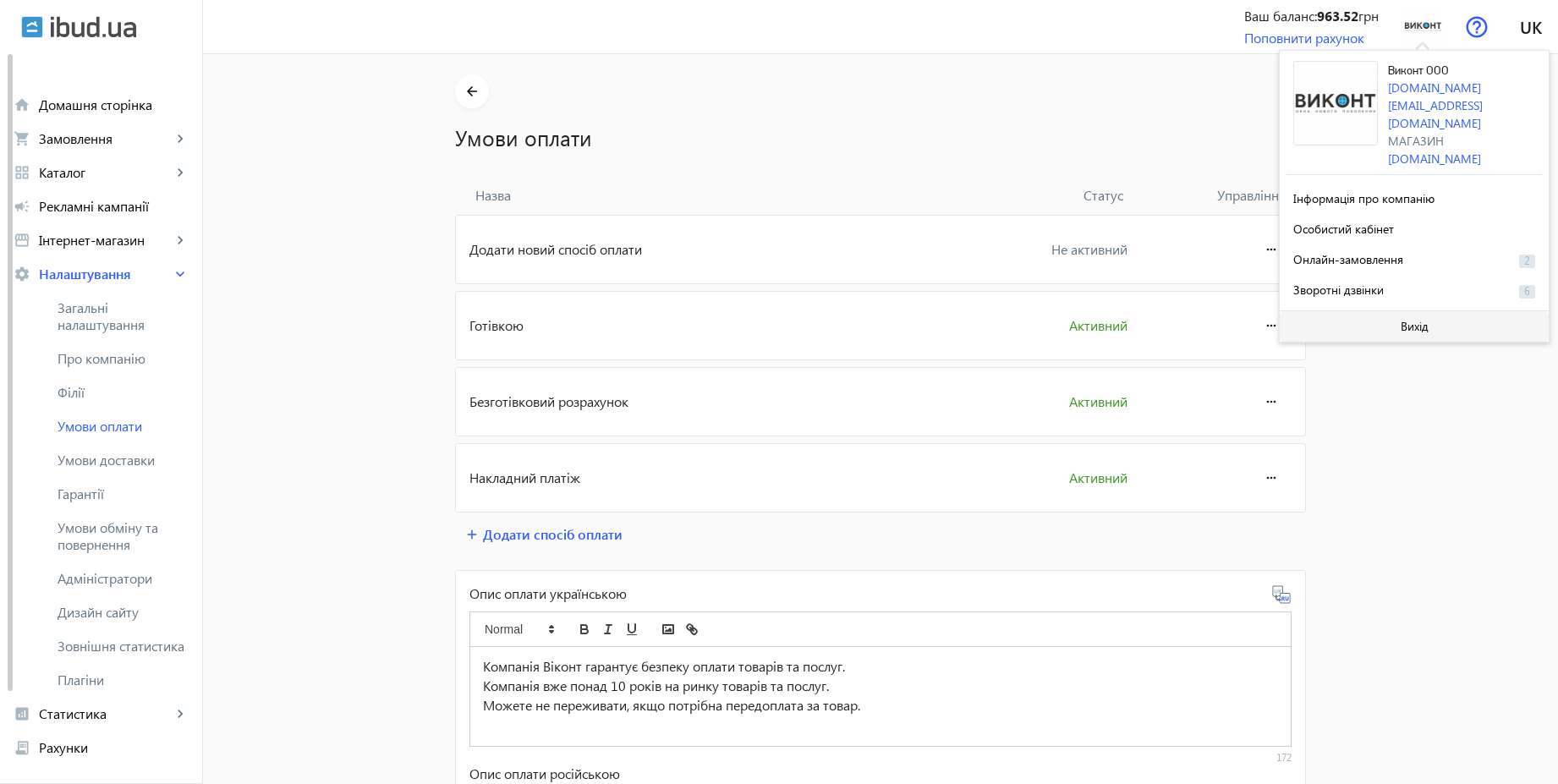
click at [1412, 320] on span "Вихід" at bounding box center [1415, 327] width 28 height 13
